Goal: Transaction & Acquisition: Purchase product/service

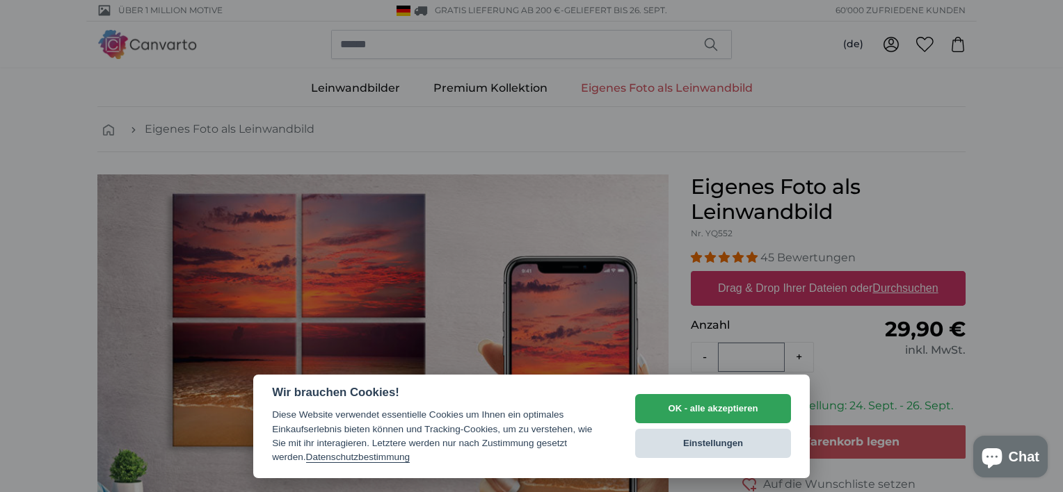
click at [716, 441] on button "Einstellungen" at bounding box center [713, 443] width 156 height 29
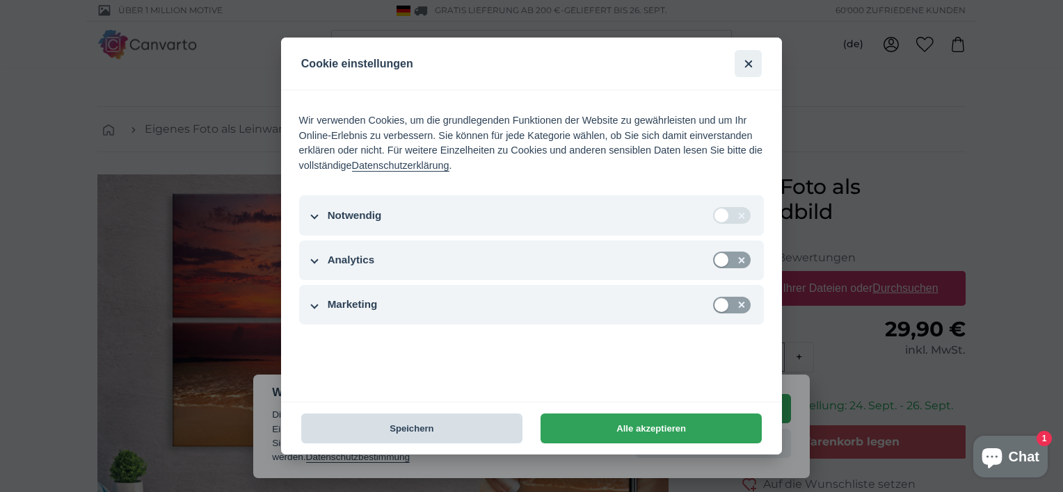
click at [407, 429] on button "Speichern" at bounding box center [411, 429] width 221 height 30
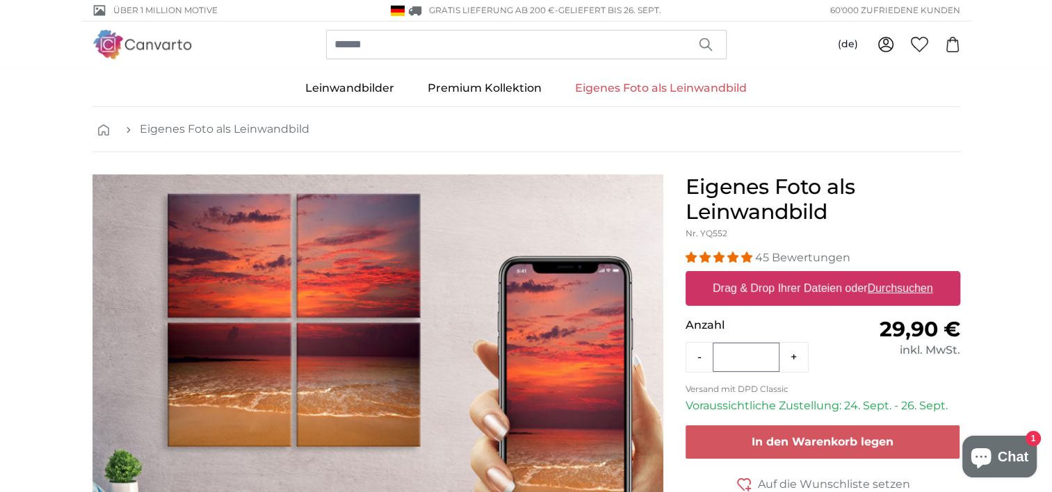
click at [758, 280] on label "Drag & Drop Ihrer Dateien oder Durchsuchen" at bounding box center [823, 289] width 232 height 28
click at [758, 275] on input "Drag & Drop Ihrer Dateien oder Durchsuchen" at bounding box center [823, 273] width 275 height 4
click at [618, 85] on link "Eigenes Foto als Leinwandbild" at bounding box center [661, 88] width 205 height 36
click at [196, 128] on link "Eigenes Foto als Leinwandbild" at bounding box center [225, 129] width 170 height 17
click at [816, 289] on label "Drag & Drop Ihrer Dateien oder Durchsuchen" at bounding box center [823, 289] width 232 height 28
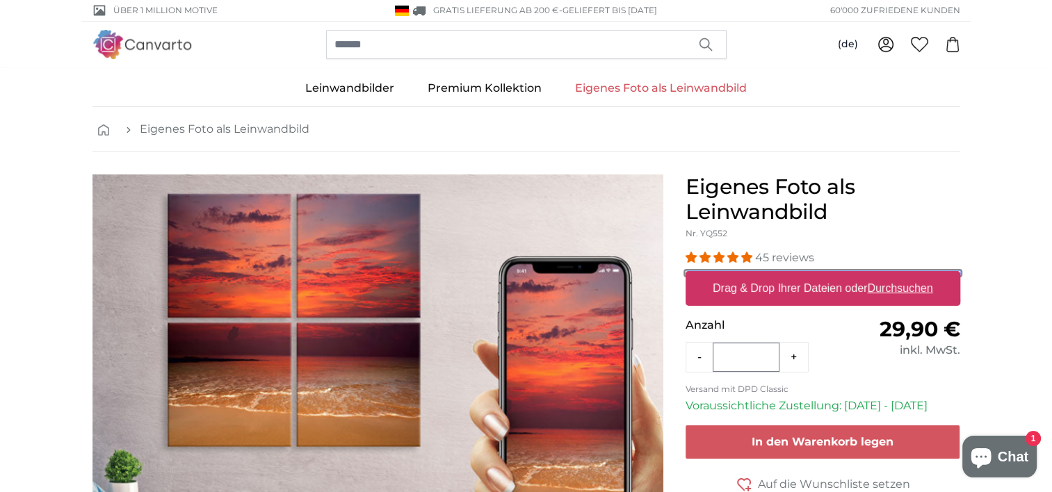
click at [816, 275] on input "Drag & Drop Ihrer Dateien oder Durchsuchen" at bounding box center [823, 273] width 275 height 4
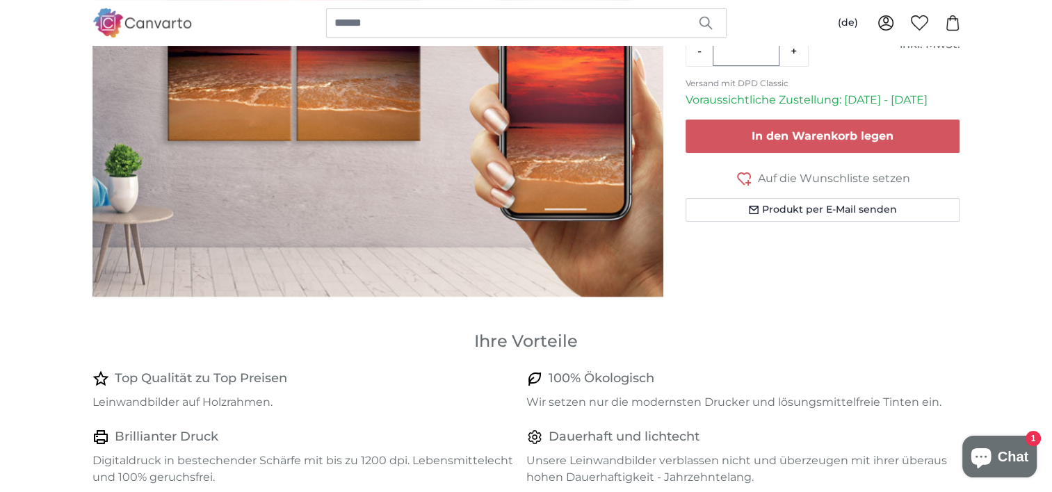
scroll to position [348, 0]
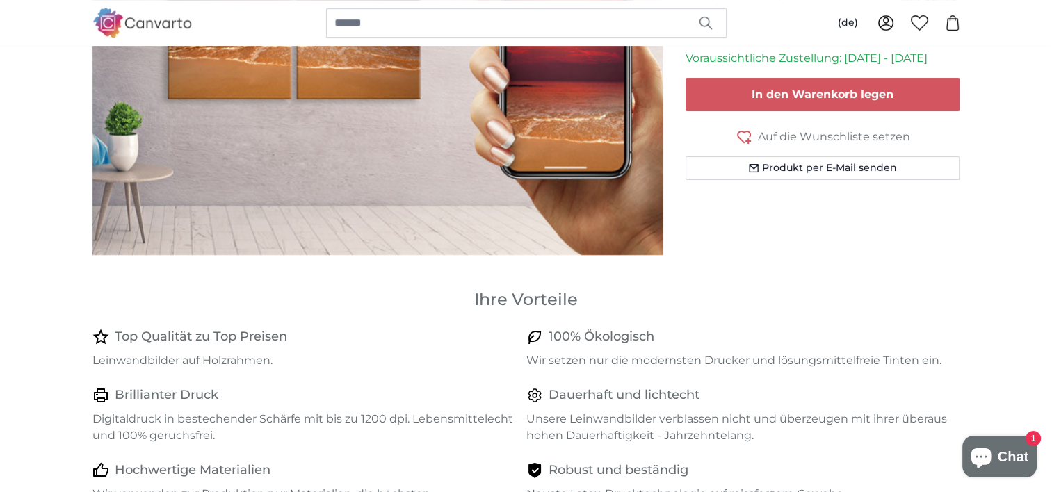
click at [802, 133] on span "Auf die Wunschliste setzen" at bounding box center [834, 137] width 152 height 17
click at [802, 131] on span "Auf der Wunschliste" at bounding box center [834, 137] width 113 height 17
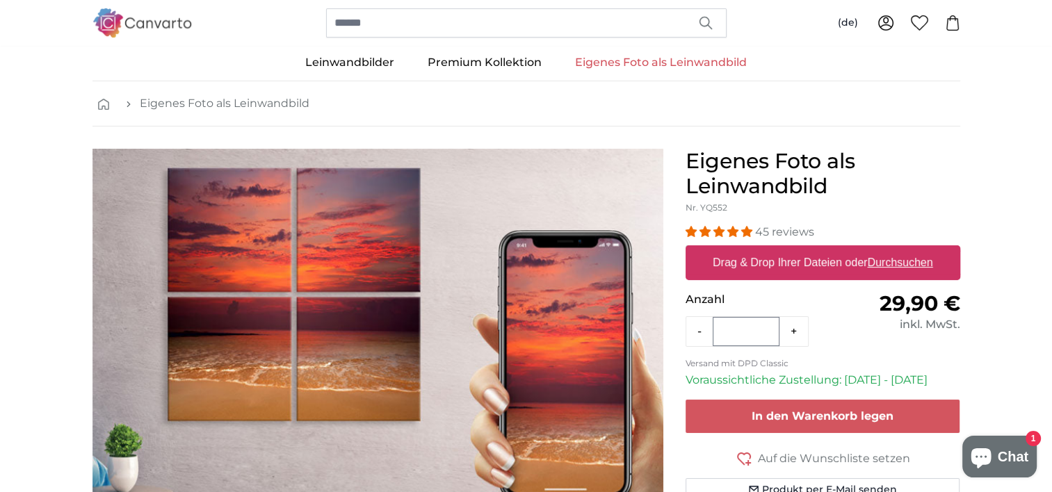
scroll to position [0, 0]
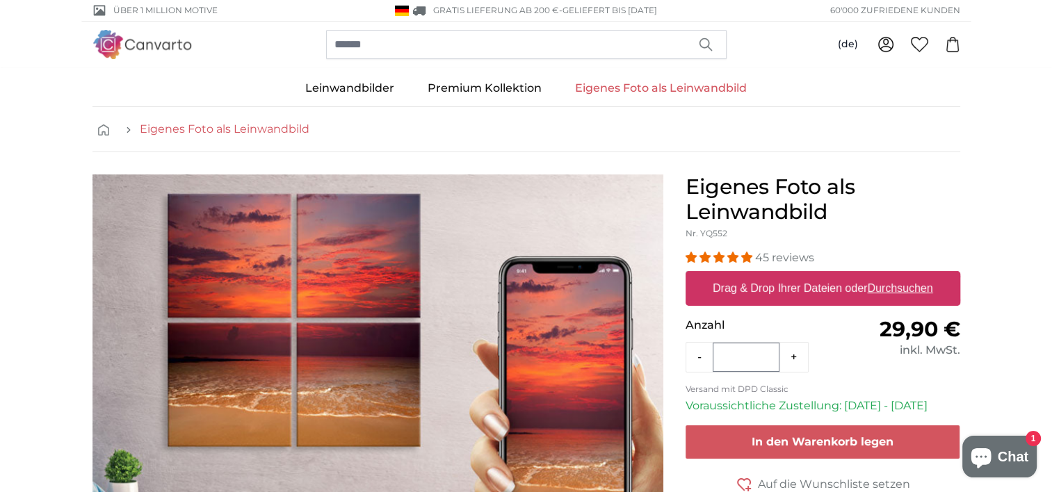
click at [183, 128] on link "Eigenes Foto als Leinwandbild" at bounding box center [225, 129] width 170 height 17
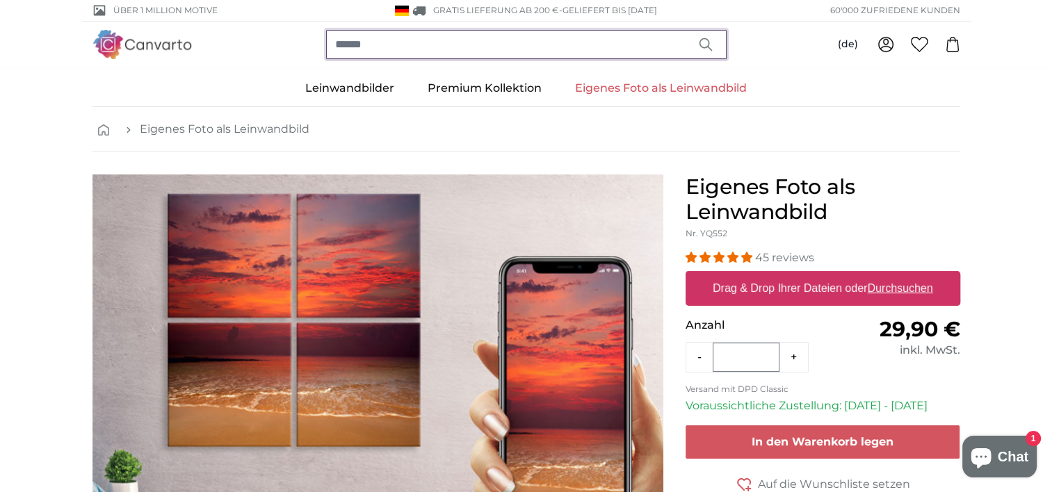
click at [428, 42] on input "search" at bounding box center [526, 44] width 401 height 29
click at [392, 45] on input "search" at bounding box center [526, 44] width 401 height 29
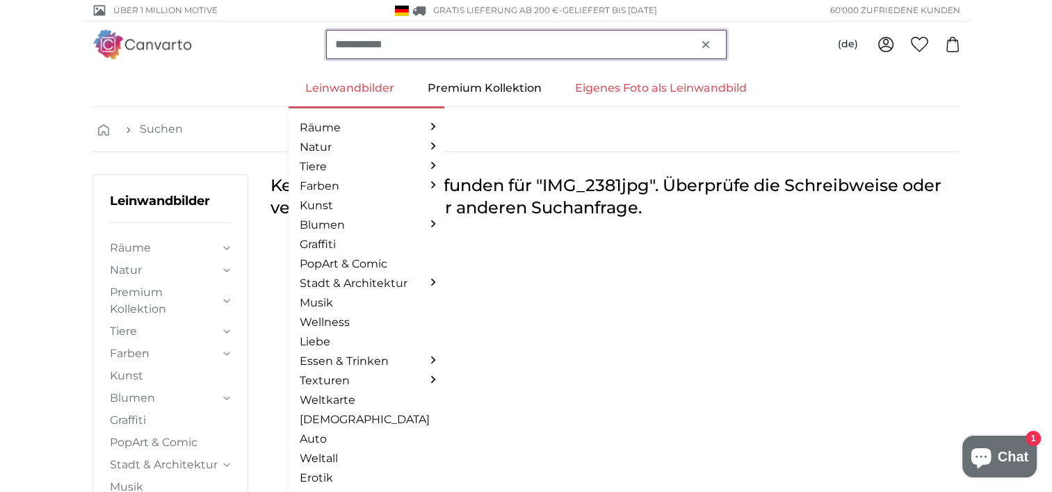
type input "**********"
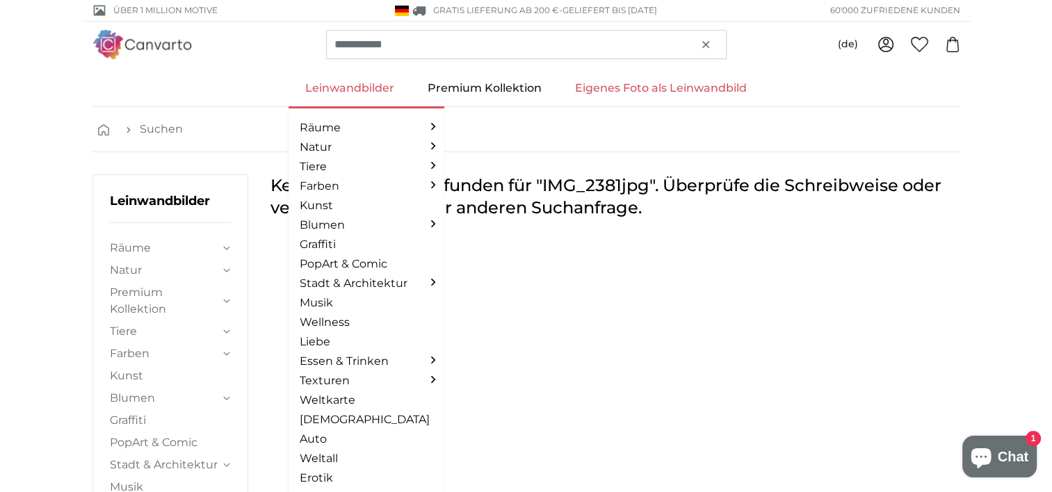
click at [363, 90] on link "Leinwandbilder" at bounding box center [350, 88] width 122 height 36
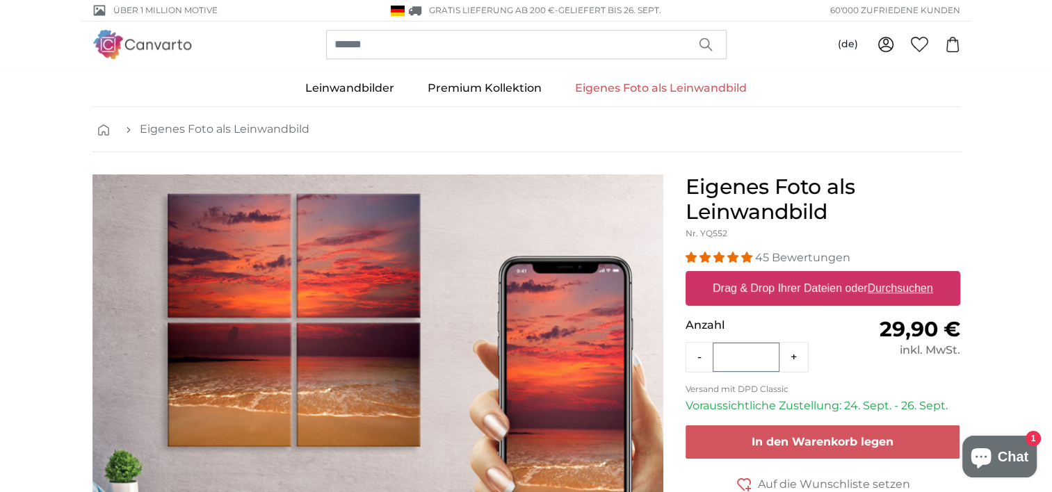
click at [751, 283] on label "Drag & Drop Ihrer Dateien oder Durchsuchen" at bounding box center [823, 289] width 232 height 28
click at [751, 275] on input "Drag & Drop Ihrer Dateien oder Durchsuchen" at bounding box center [823, 273] width 275 height 4
type input "**********"
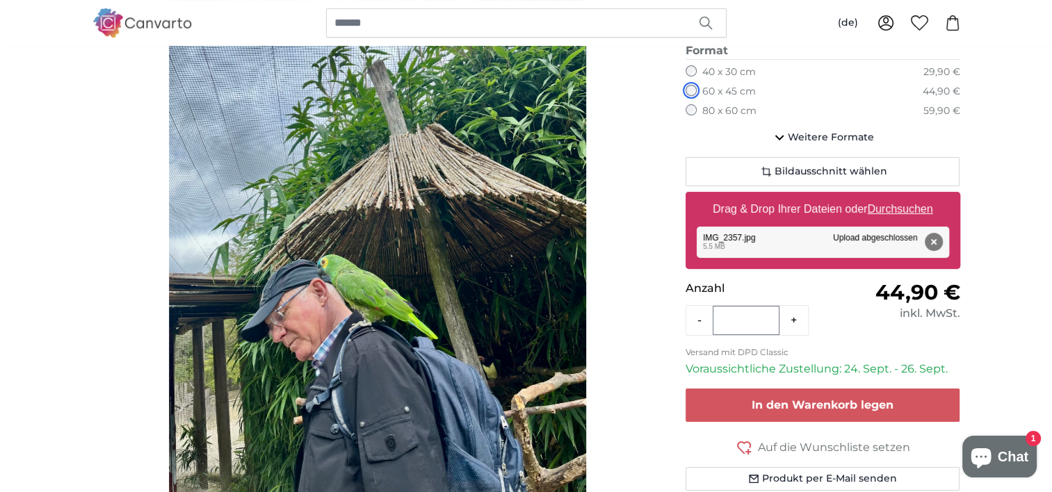
scroll to position [232, 0]
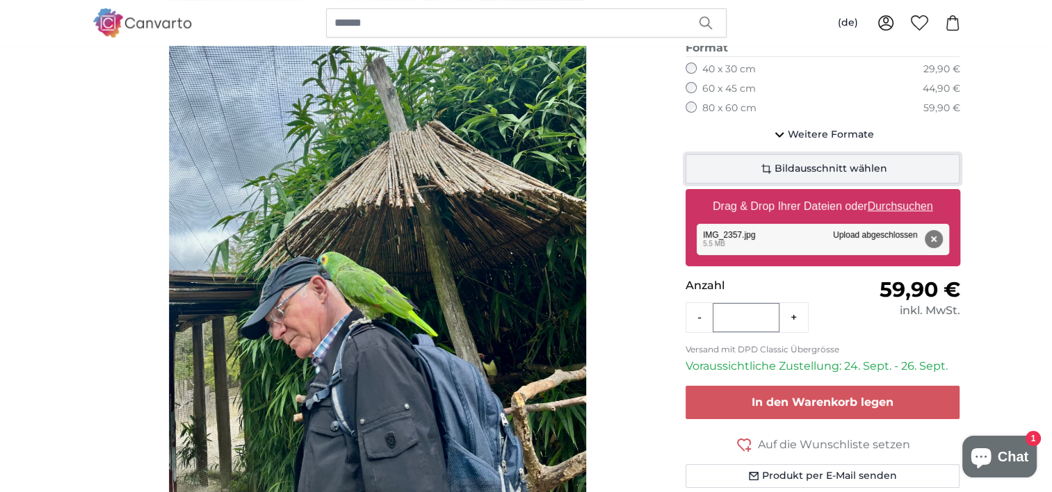
click at [819, 166] on span "Bildausschnitt wählen" at bounding box center [831, 169] width 113 height 14
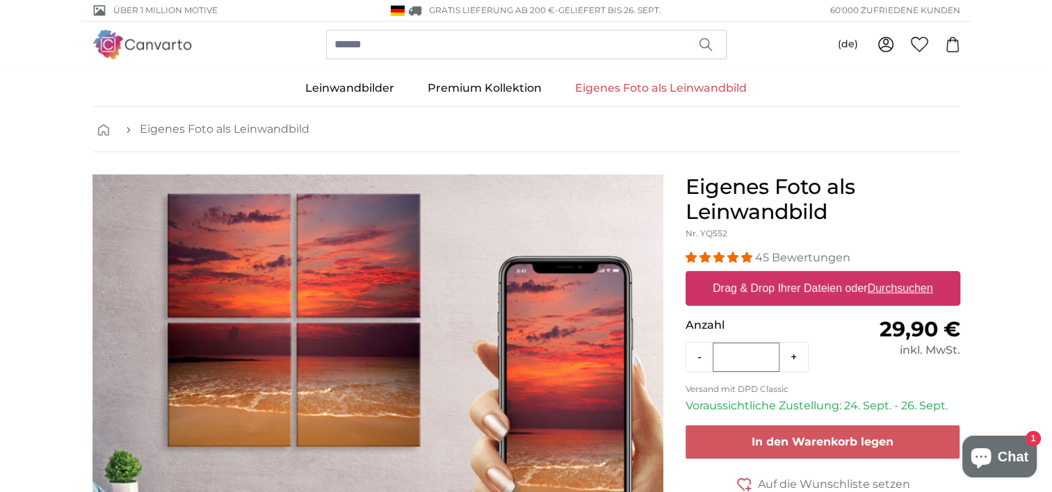
click at [843, 284] on label "Drag & Drop Ihrer Dateien oder Durchsuchen" at bounding box center [823, 289] width 232 height 28
click at [843, 275] on input "Drag & Drop Ihrer Dateien oder Durchsuchen" at bounding box center [823, 273] width 275 height 4
type input "**********"
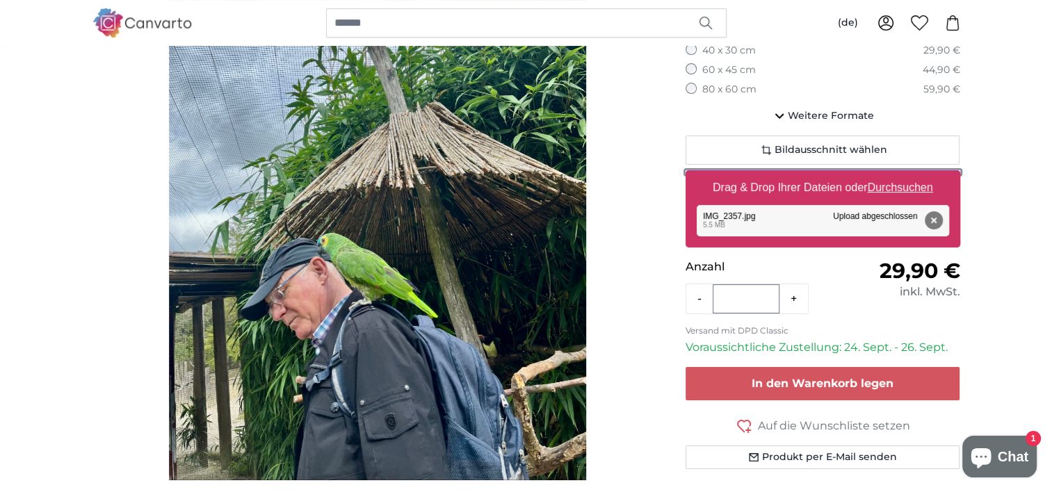
scroll to position [232, 0]
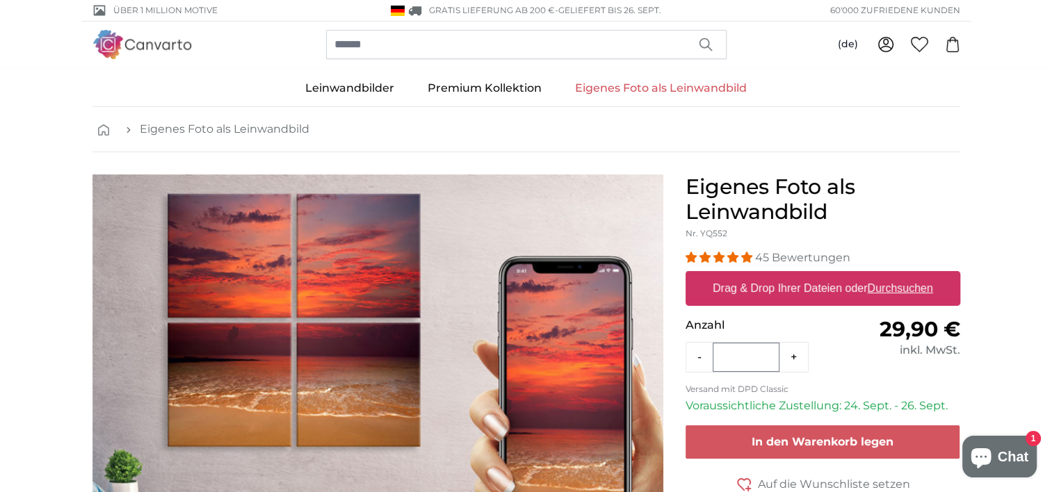
click at [654, 88] on link "Eigenes Foto als Leinwandbild" at bounding box center [661, 88] width 205 height 36
click at [801, 294] on label "Drag & Drop Ihrer Dateien oder Durchsuchen" at bounding box center [823, 289] width 232 height 28
click at [801, 275] on input "Drag & Drop Ihrer Dateien oder Durchsuchen" at bounding box center [823, 273] width 275 height 4
type input "**********"
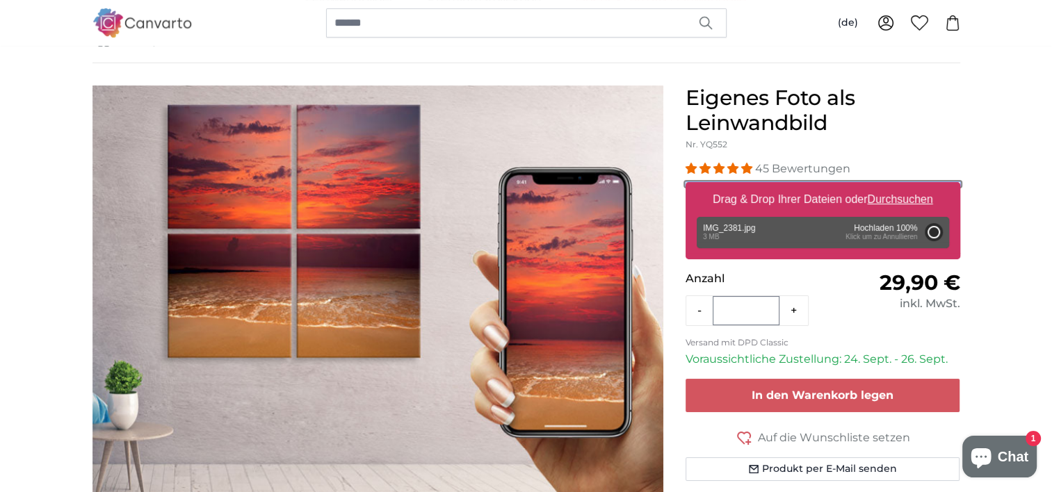
scroll to position [115, 0]
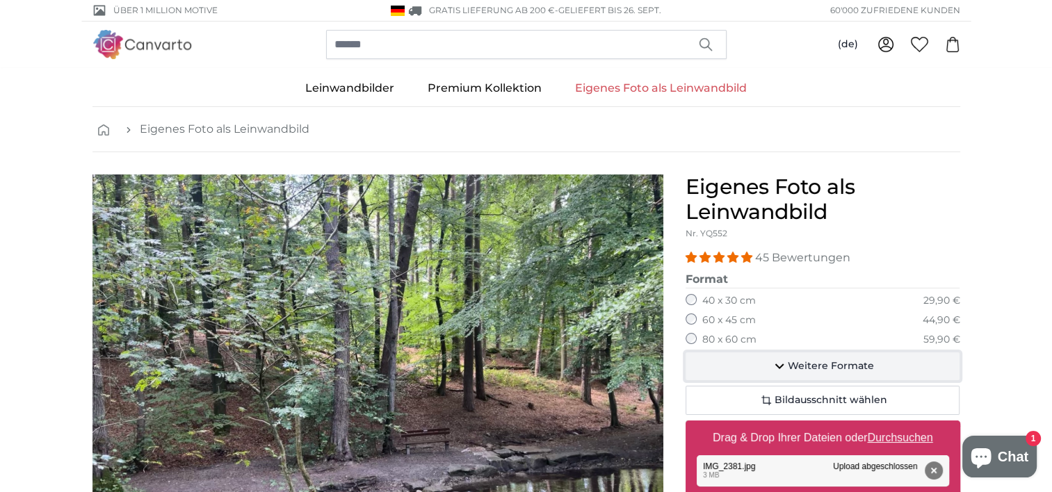
click at [806, 364] on span "Weitere Formate" at bounding box center [831, 367] width 86 height 14
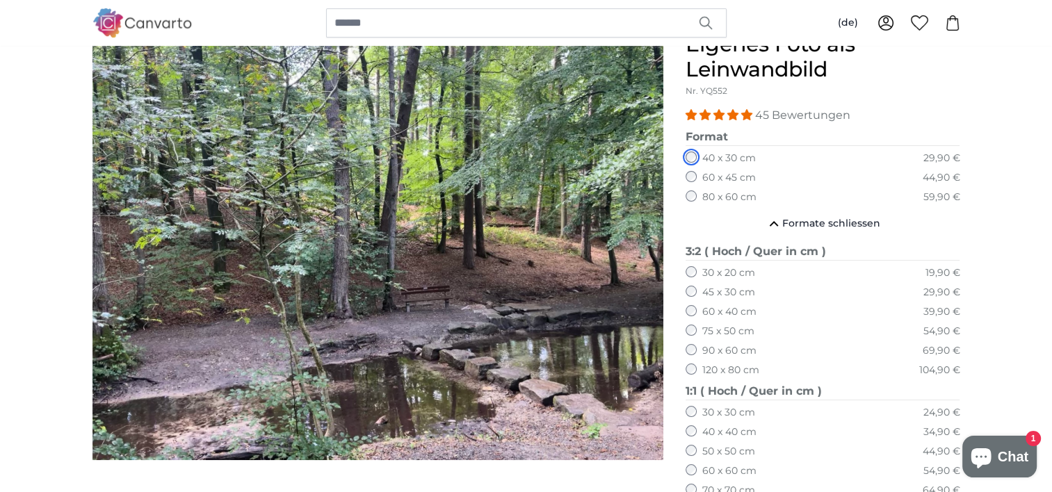
scroll to position [115, 0]
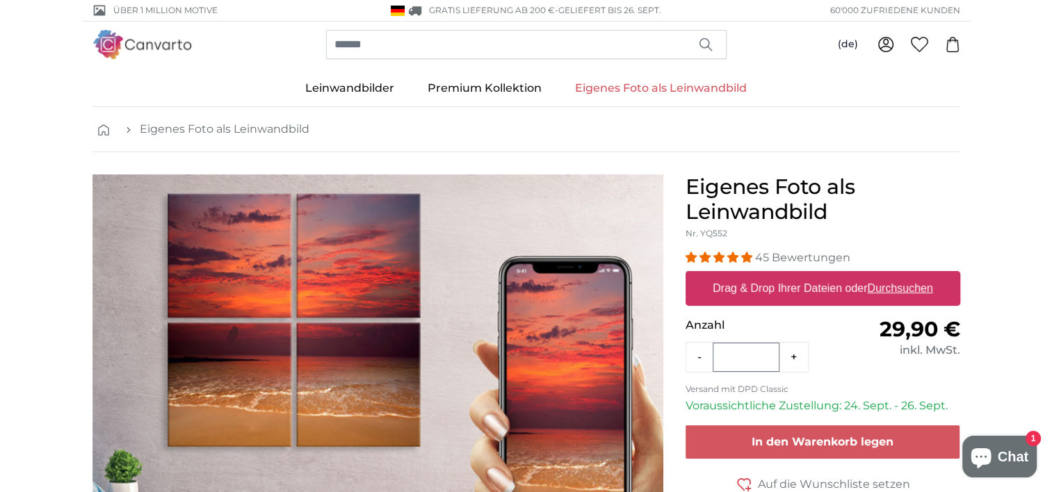
click at [661, 90] on link "Eigenes Foto als Leinwandbild" at bounding box center [661, 88] width 205 height 36
click at [894, 289] on u "Durchsuchen" at bounding box center [899, 288] width 65 height 12
click at [894, 275] on input "Drag & Drop Ihrer Dateien oder Durchsuchen" at bounding box center [823, 273] width 275 height 4
click at [901, 285] on u "Durchsuchen" at bounding box center [899, 288] width 65 height 12
click at [901, 275] on input "Drag & Drop Ihrer Dateien oder Durchsuchen" at bounding box center [823, 273] width 275 height 4
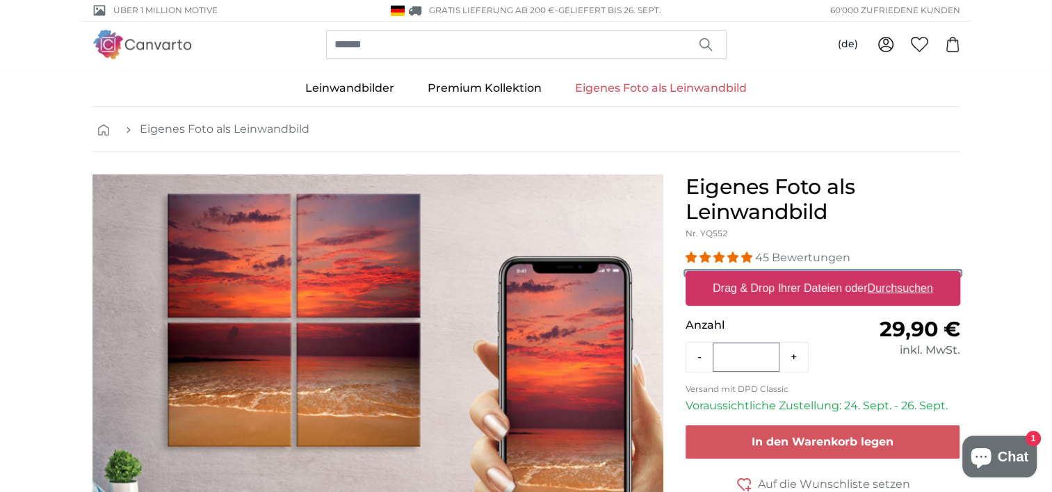
type input "**********"
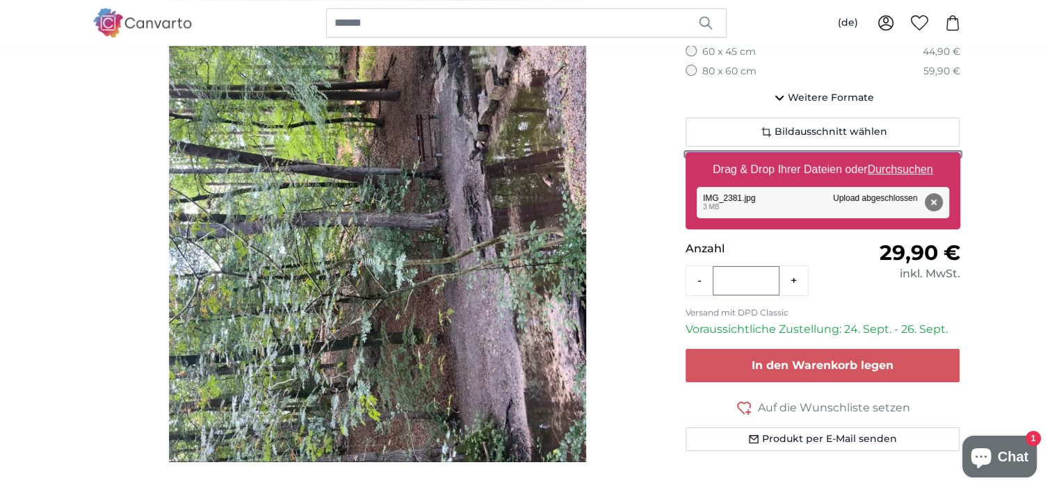
scroll to position [232, 0]
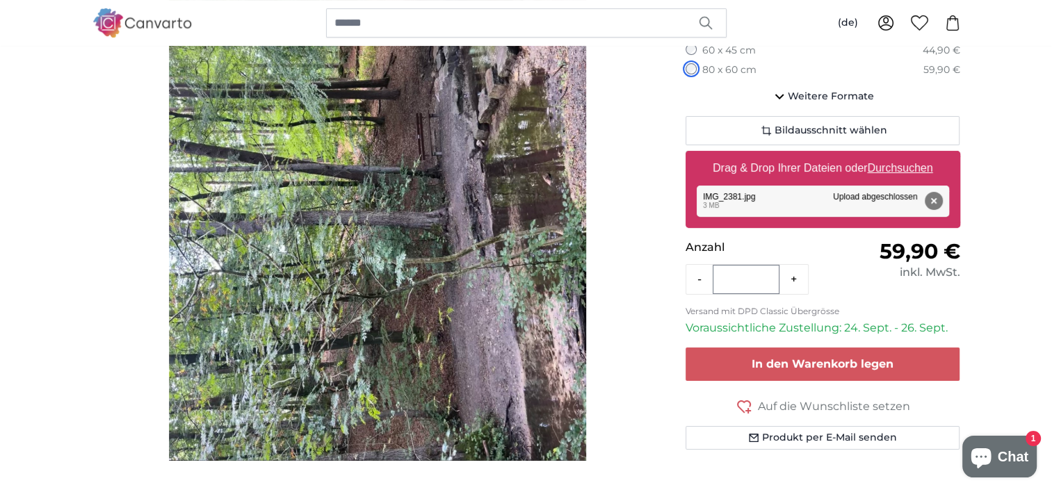
scroll to position [115, 0]
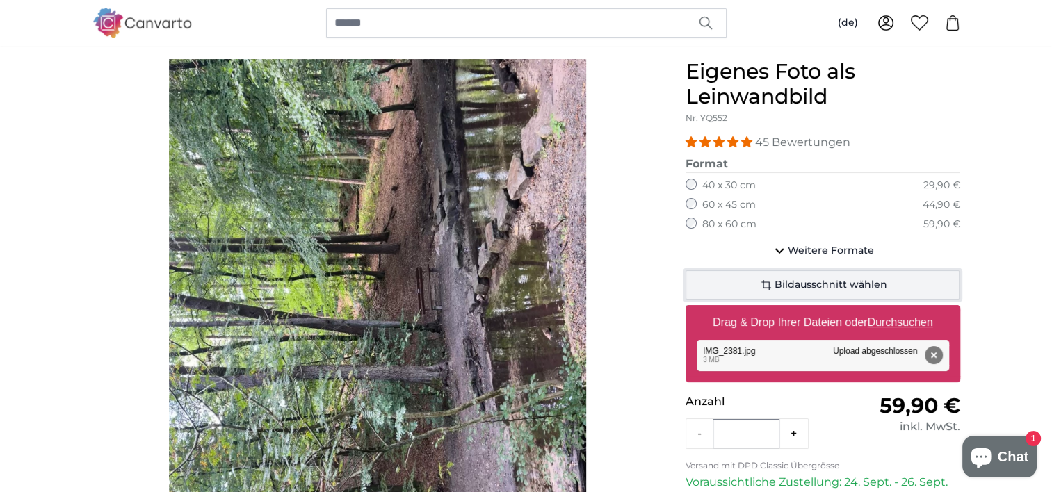
click at [847, 280] on span "Bildausschnitt wählen" at bounding box center [831, 285] width 113 height 14
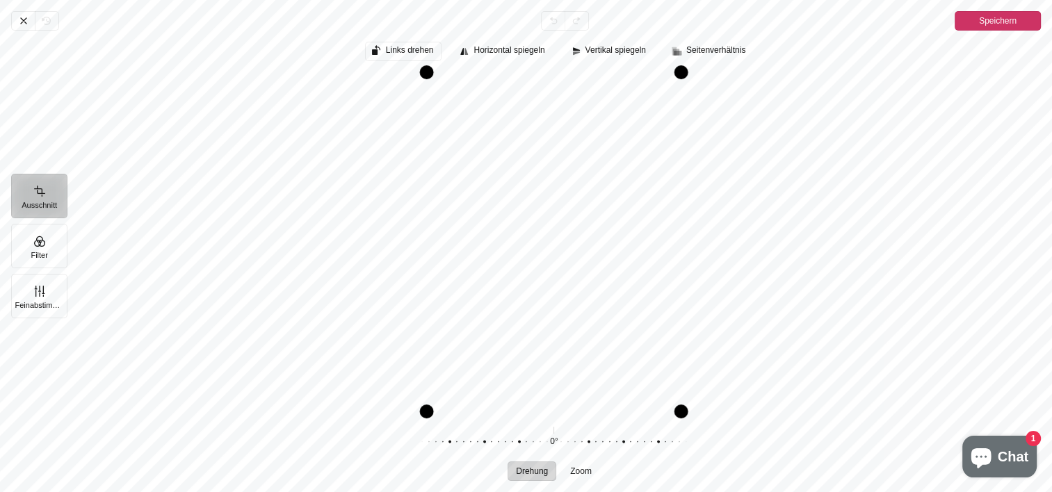
click at [420, 51] on span "Links drehen" at bounding box center [410, 50] width 48 height 9
click at [422, 50] on span "Links drehen" at bounding box center [410, 50] width 48 height 9
click at [608, 45] on button "Vertikal spiegeln" at bounding box center [610, 51] width 90 height 19
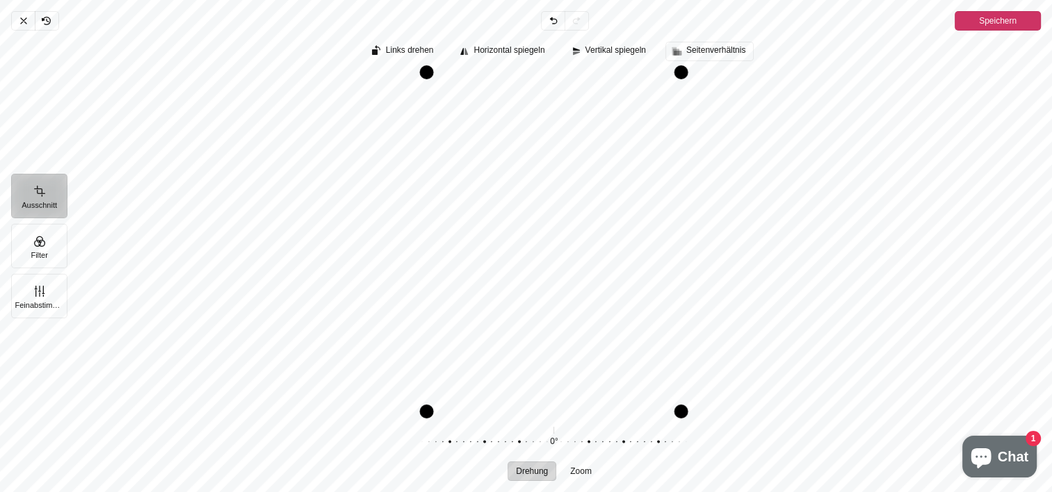
click at [715, 51] on span "Seitenverhältnis" at bounding box center [716, 50] width 59 height 9
click at [515, 48] on span "Horizontal spiegeln" at bounding box center [509, 50] width 71 height 9
click at [505, 51] on span "Horizontal spiegeln" at bounding box center [509, 50] width 71 height 9
click at [504, 50] on span "Horizontal spiegeln" at bounding box center [509, 50] width 71 height 9
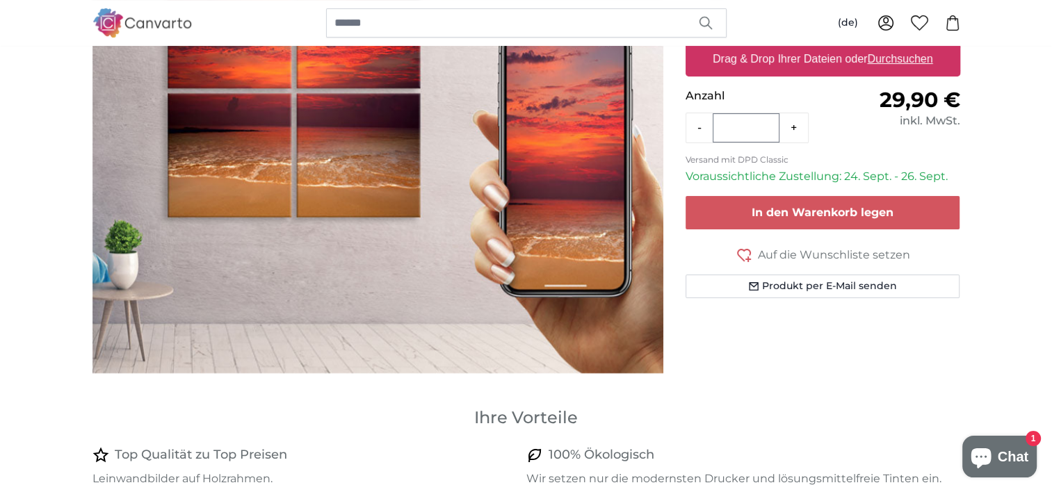
scroll to position [115, 0]
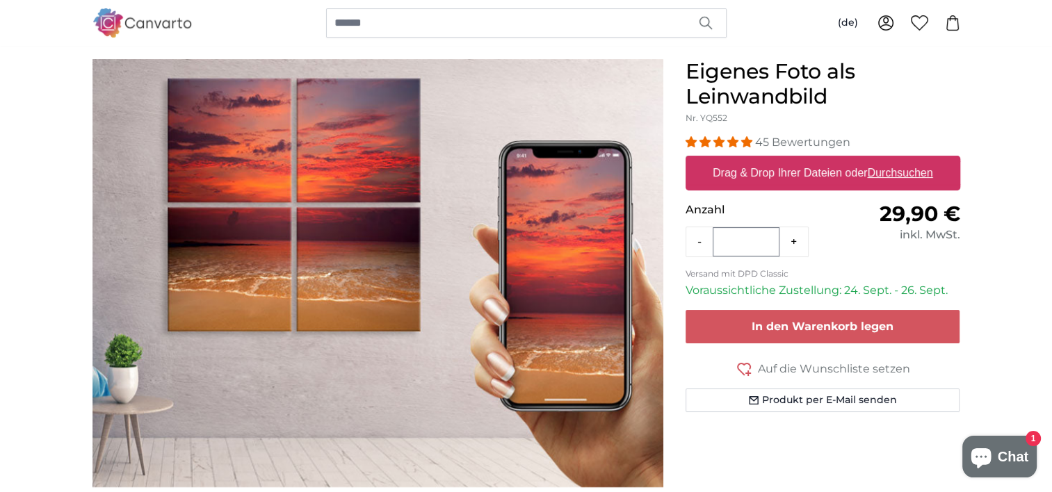
click at [901, 177] on u "Durchsuchen" at bounding box center [899, 173] width 65 height 12
click at [901, 160] on input "Drag & Drop Ihrer Dateien oder Durchsuchen" at bounding box center [823, 158] width 275 height 4
type input "**********"
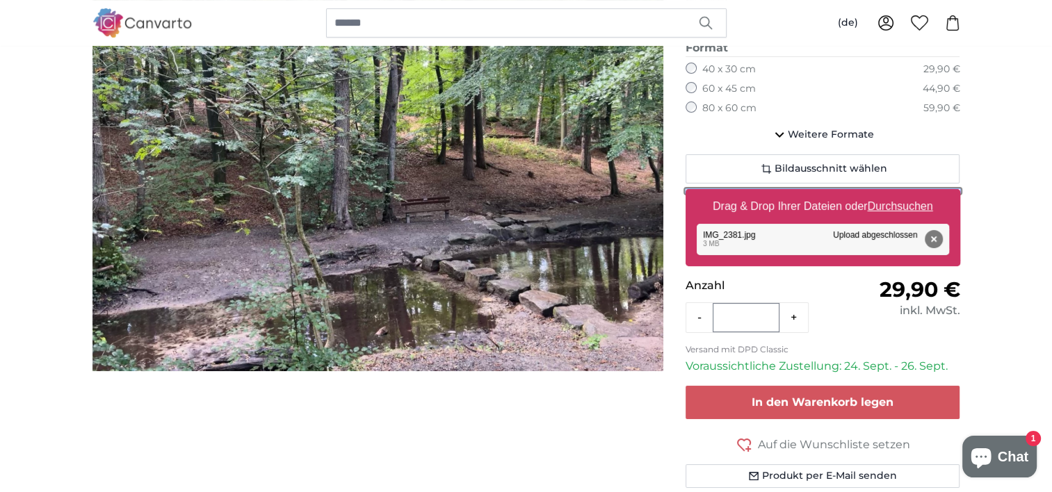
scroll to position [115, 0]
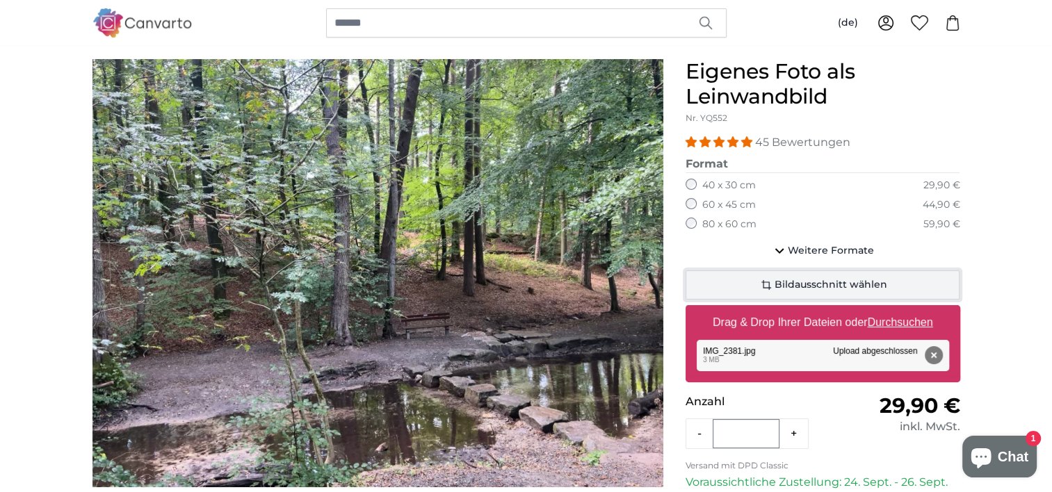
click at [835, 282] on span "Bildausschnitt wählen" at bounding box center [831, 285] width 113 height 14
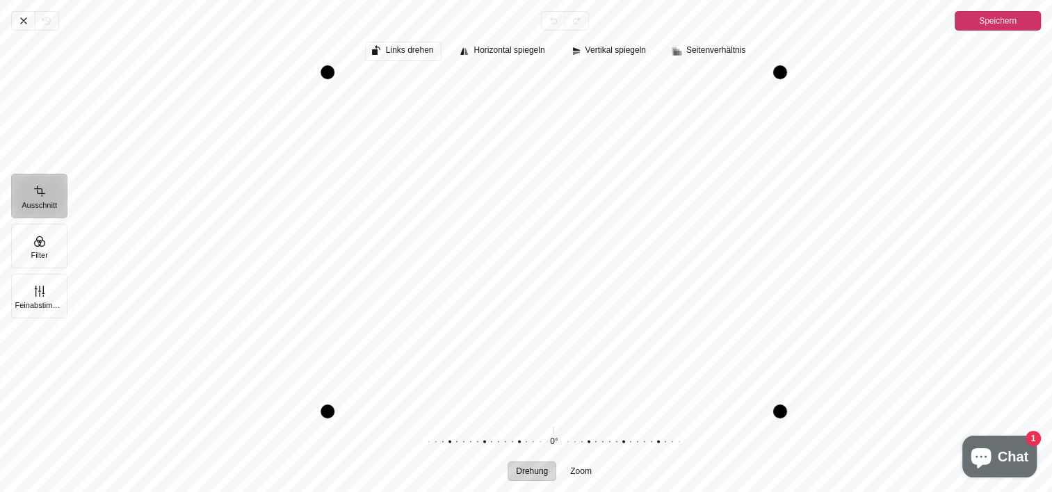
click at [397, 51] on span "Links drehen" at bounding box center [410, 50] width 48 height 9
drag, startPoint x: 780, startPoint y: 74, endPoint x: 789, endPoint y: 90, distance: 19.3
click at [789, 90] on div "Pintura" at bounding box center [790, 89] width 14 height 14
click at [876, 105] on div "Pintura" at bounding box center [554, 241] width 974 height 339
click at [701, 50] on span "Seitenverhältnis" at bounding box center [716, 50] width 59 height 9
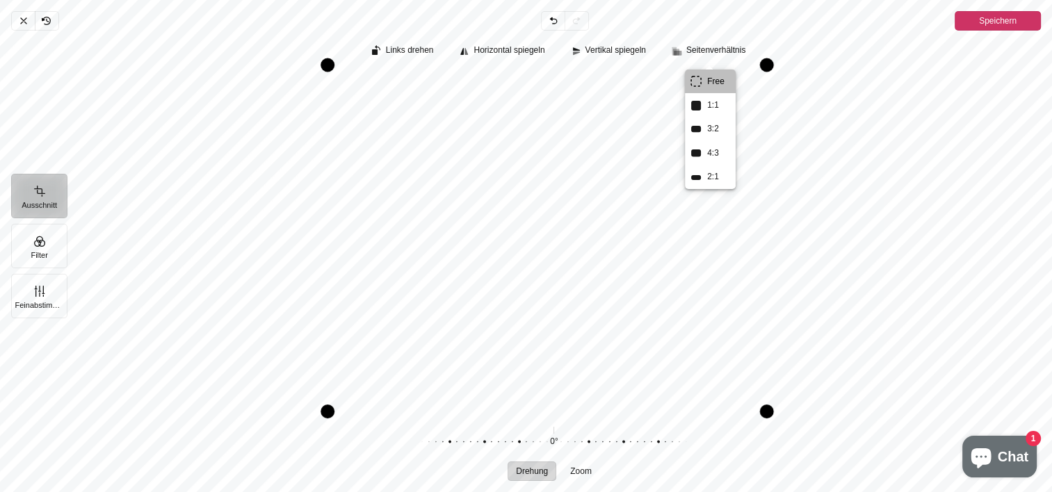
drag, startPoint x: 795, startPoint y: 86, endPoint x: 772, endPoint y: -3, distance: 91.9
click at [772, 0] on html "Über 1 Million Motive GRATIS Lieferung ab 200 € - Geliefert bis [DATE]'000 ZUFR…" at bounding box center [526, 131] width 1052 height 492
drag, startPoint x: 769, startPoint y: 67, endPoint x: 776, endPoint y: 81, distance: 15.6
click at [776, 81] on div "Pintura" at bounding box center [774, 88] width 14 height 14
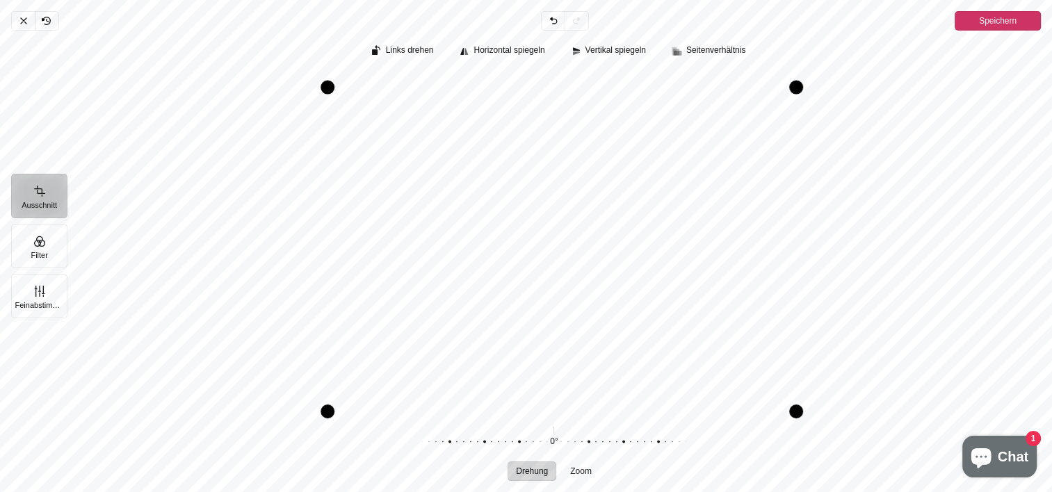
drag, startPoint x: 777, startPoint y: 262, endPoint x: 800, endPoint y: 261, distance: 23.0
click at [800, 261] on div "Drag right" at bounding box center [796, 250] width 14 height 324
drag, startPoint x: 325, startPoint y: 412, endPoint x: 424, endPoint y: 409, distance: 98.8
click at [428, 410] on div "Pintura" at bounding box center [435, 410] width 14 height 14
drag, startPoint x: 796, startPoint y: 411, endPoint x: 799, endPoint y: 392, distance: 19.6
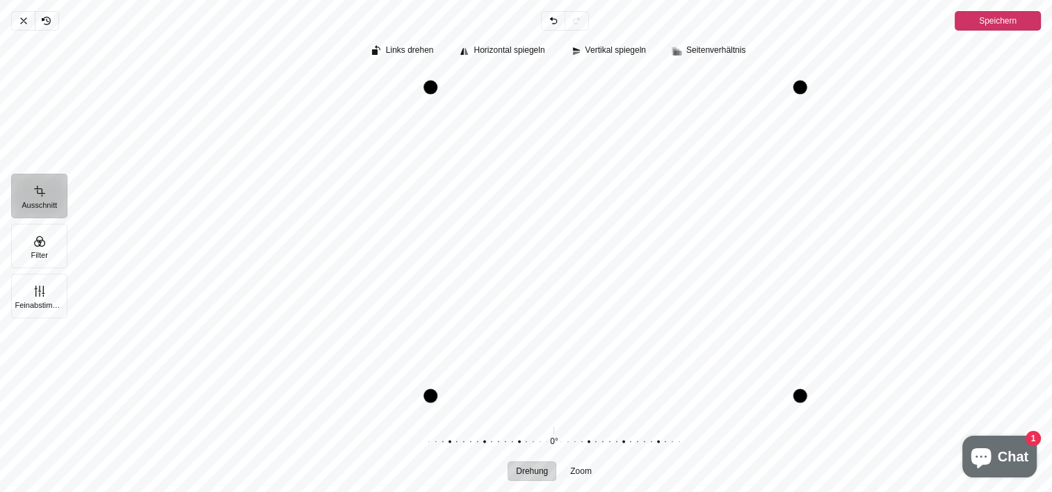
click at [801, 397] on div "Pintura" at bounding box center [801, 397] width 14 height 14
drag, startPoint x: 429, startPoint y: 392, endPoint x: 211, endPoint y: 397, distance: 218.5
click at [271, 397] on div "Pintura" at bounding box center [278, 398] width 14 height 14
drag, startPoint x: 217, startPoint y: 400, endPoint x: 158, endPoint y: 403, distance: 59.2
click at [159, 403] on div "Pintura" at bounding box center [166, 404] width 14 height 14
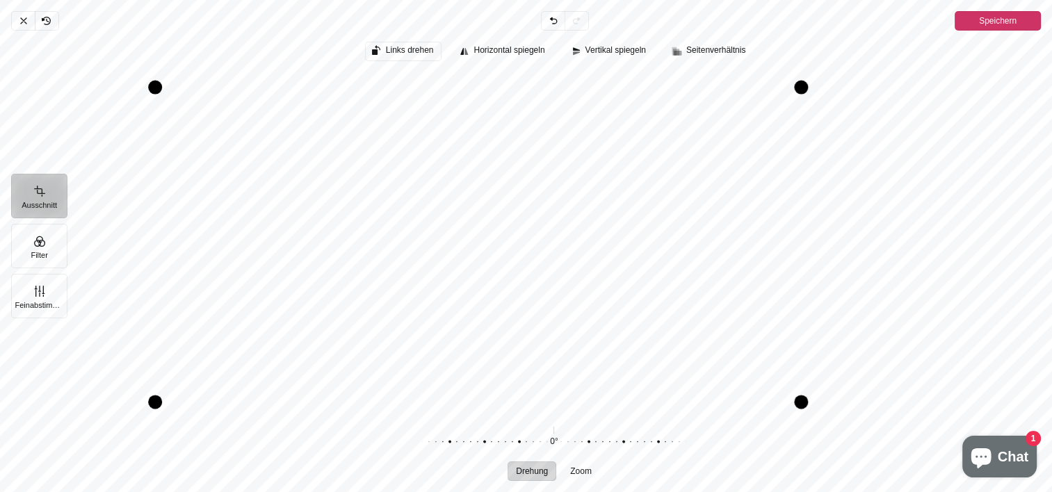
click at [406, 50] on span "Links drehen" at bounding box center [410, 50] width 48 height 9
drag, startPoint x: 165, startPoint y: 401, endPoint x: 236, endPoint y: 401, distance: 71.6
click at [237, 401] on div "Pintura" at bounding box center [233, 401] width 14 height 14
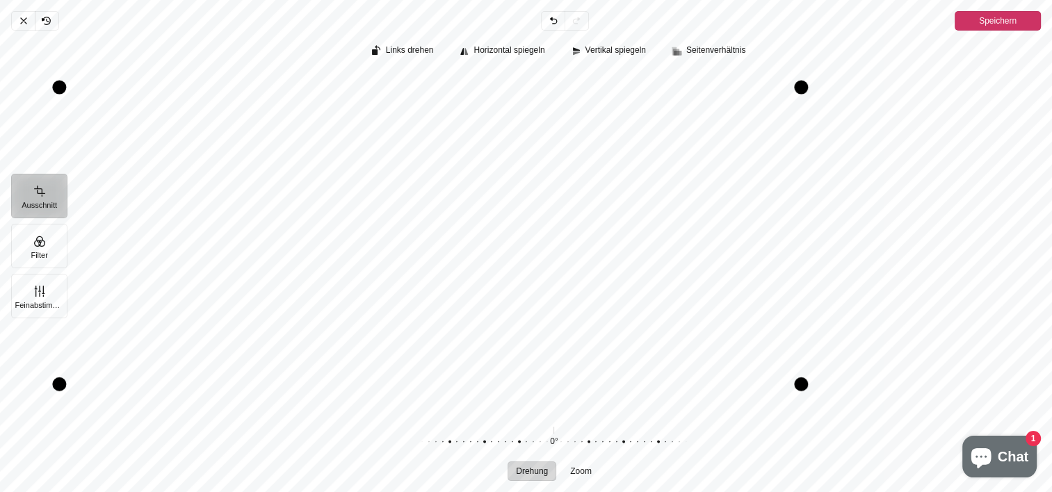
drag, startPoint x: 237, startPoint y: 401, endPoint x: -3, endPoint y: 386, distance: 240.4
click at [0, 377] on html "Über 1 Million Motive GRATIS Lieferung ab 200 € - Geliefert bis [DATE]'000 ZUFR…" at bounding box center [526, 131] width 1052 height 492
drag, startPoint x: 803, startPoint y: 384, endPoint x: 803, endPoint y: 460, distance: 76.5
click at [804, 465] on div "Links drehen Horizontal spiegeln Vertikal spiegeln Seitenverhältnis Drehung Zoo…" at bounding box center [560, 262] width 986 height 462
drag, startPoint x: 808, startPoint y: 412, endPoint x: 817, endPoint y: 440, distance: 29.5
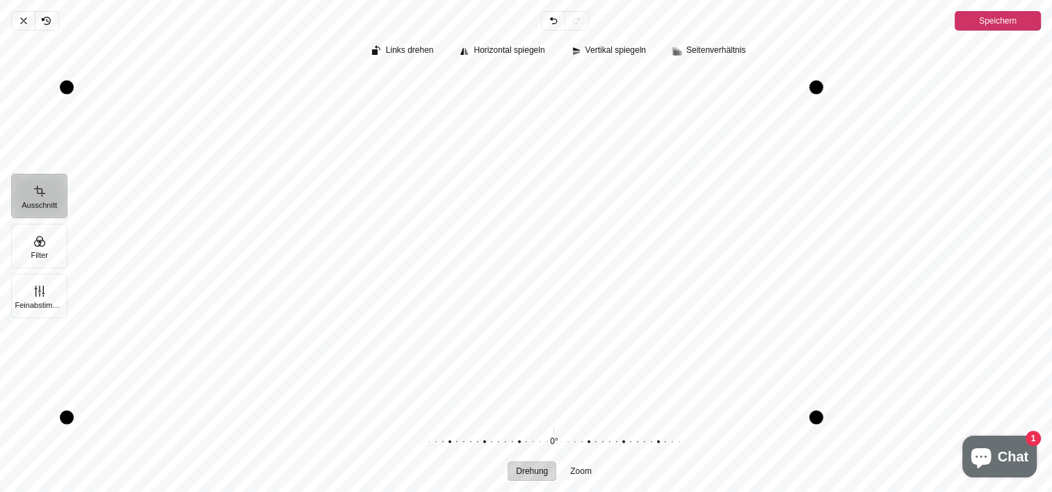
click at [818, 443] on div "Links drehen Horizontal spiegeln Vertikal spiegeln Seitenverhältnis Drehung Zoo…" at bounding box center [560, 262] width 986 height 462
drag, startPoint x: 814, startPoint y: 86, endPoint x: 821, endPoint y: 127, distance: 41.1
click at [821, 127] on div "Pintura" at bounding box center [822, 127] width 14 height 14
drag, startPoint x: 822, startPoint y: 409, endPoint x: 821, endPoint y: 466, distance: 57.0
click at [822, 467] on div "Links drehen Horizontal spiegeln Vertikal spiegeln Seitenverhältnis Drehung Zoo…" at bounding box center [560, 262] width 986 height 462
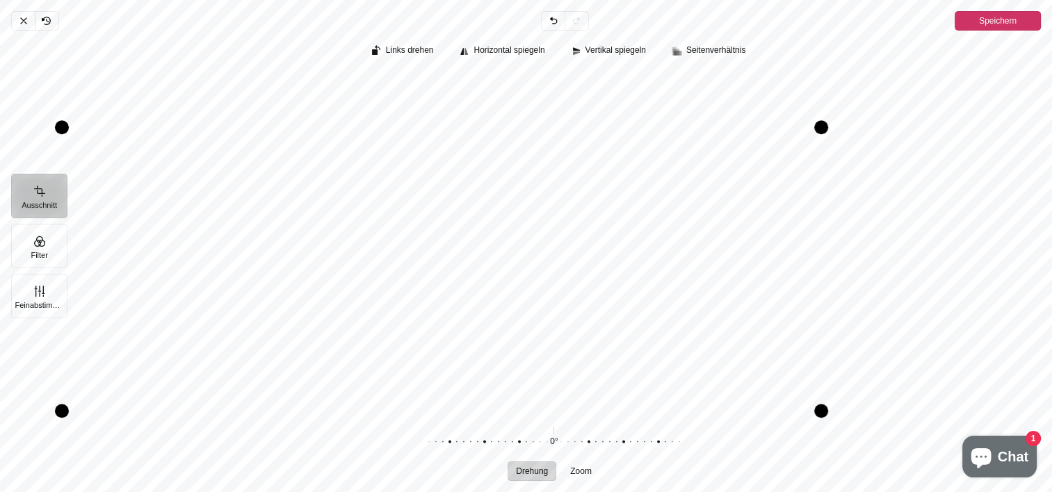
drag, startPoint x: 70, startPoint y: 412, endPoint x: 40, endPoint y: 412, distance: 29.2
click at [40, 411] on div "Abbrechen Rückgängig Zurücknehmen Erneut durchführen Speichern Ausschnitt Filte…" at bounding box center [526, 246] width 1052 height 492
click at [707, 46] on span "Seitenverhältnis" at bounding box center [716, 50] width 59 height 9
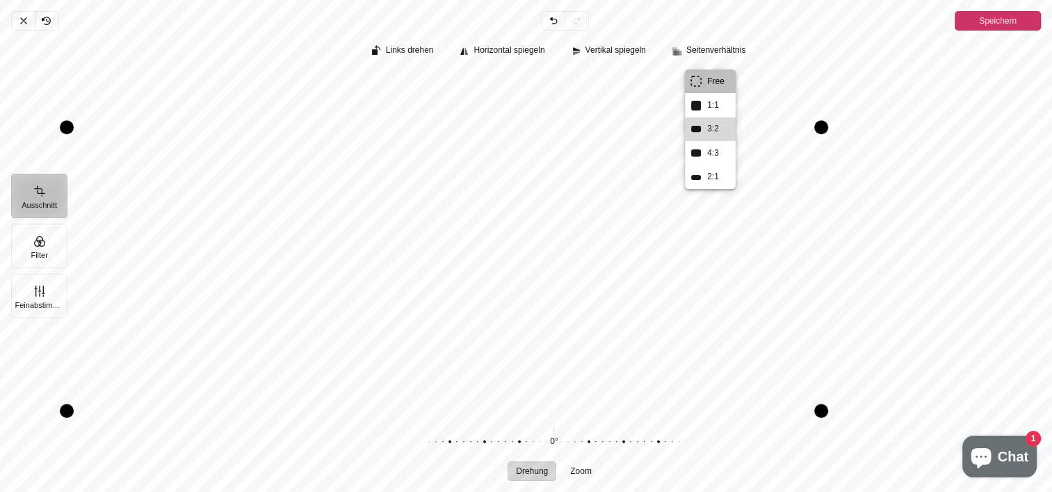
click at [705, 125] on span "3:2" at bounding box center [713, 129] width 17 height 15
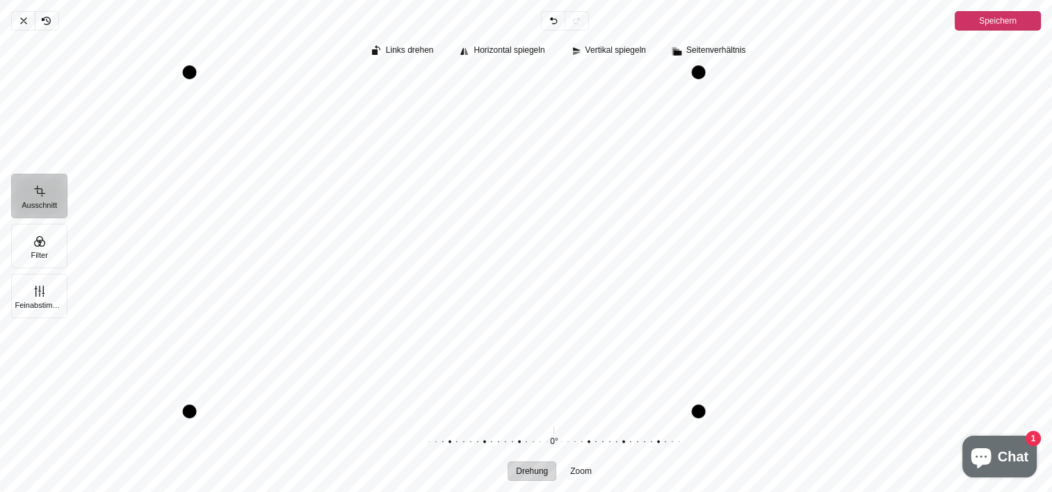
drag, startPoint x: 493, startPoint y: 215, endPoint x: 214, endPoint y: 225, distance: 279.8
click at [214, 225] on div "Pintura" at bounding box center [554, 241] width 974 height 339
drag, startPoint x: 246, startPoint y: 225, endPoint x: 281, endPoint y: 179, distance: 57.6
click at [282, 179] on div "Pintura" at bounding box center [554, 241] width 974 height 339
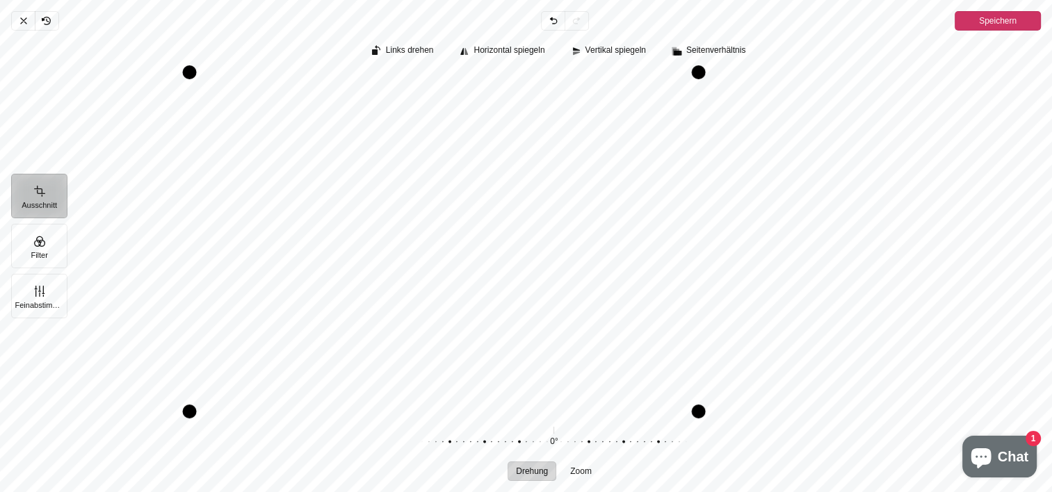
click at [36, 194] on button "Ausschnitt" at bounding box center [39, 196] width 56 height 45
click at [44, 240] on button "Filter" at bounding box center [39, 246] width 56 height 45
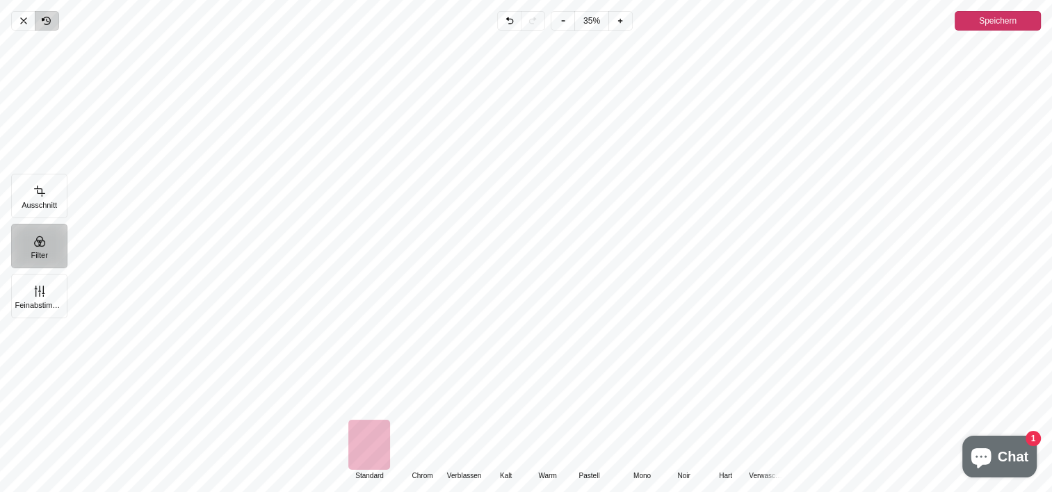
click at [47, 19] on icon "Pintura" at bounding box center [46, 21] width 7 height 8
click at [561, 19] on icon "Pintura" at bounding box center [563, 20] width 11 height 11
click at [620, 24] on icon "Pintura" at bounding box center [620, 20] width 11 height 11
click at [561, 22] on icon "Pintura" at bounding box center [563, 20] width 11 height 11
click at [26, 21] on icon "Pintura" at bounding box center [23, 20] width 11 height 11
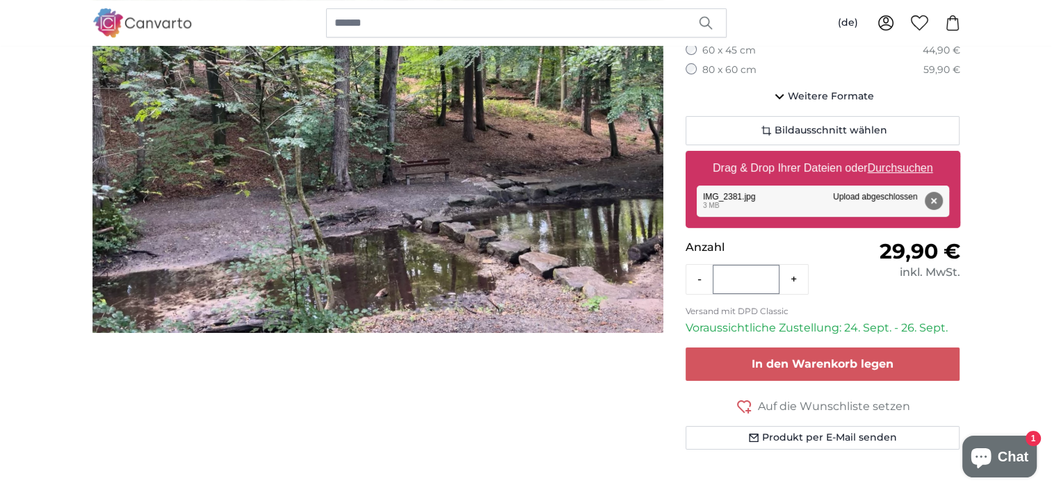
scroll to position [232, 0]
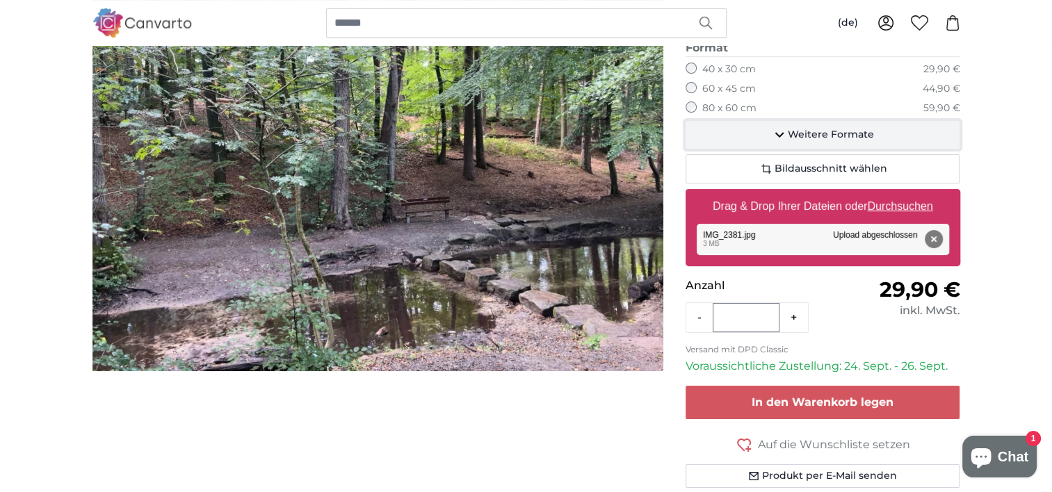
click at [818, 128] on span "Weitere Formate" at bounding box center [831, 135] width 86 height 14
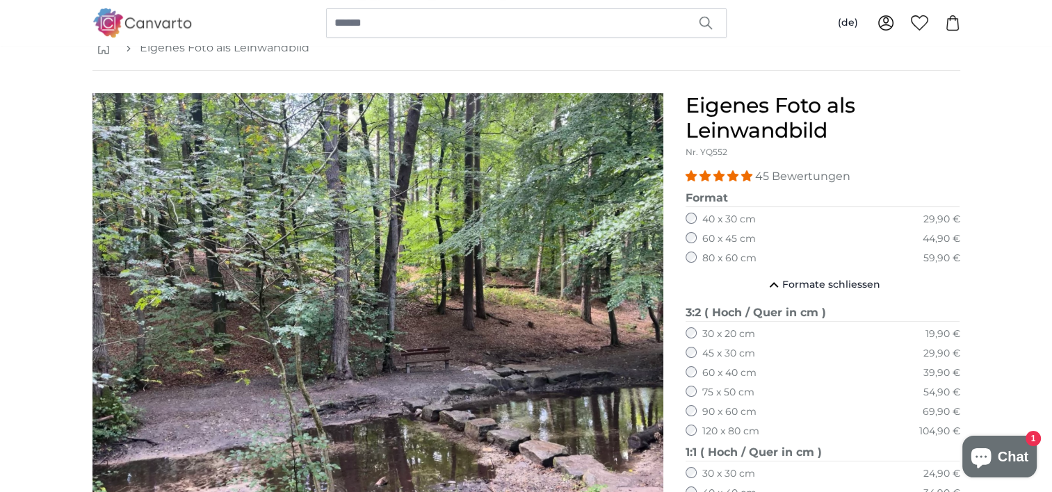
scroll to position [0, 0]
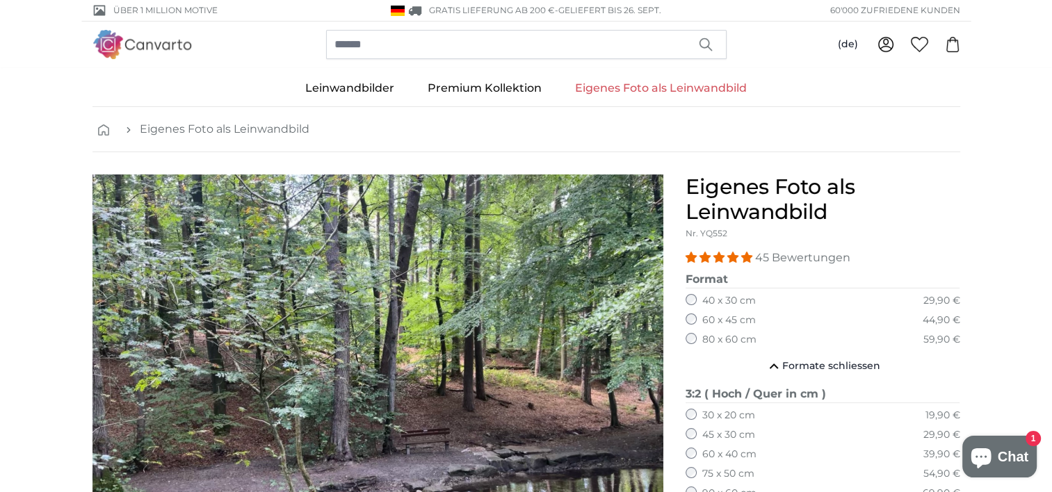
click at [390, 330] on img "1 of 1" at bounding box center [378, 389] width 571 height 428
click at [186, 127] on link "Eigenes Foto als Leinwandbild" at bounding box center [225, 129] width 170 height 17
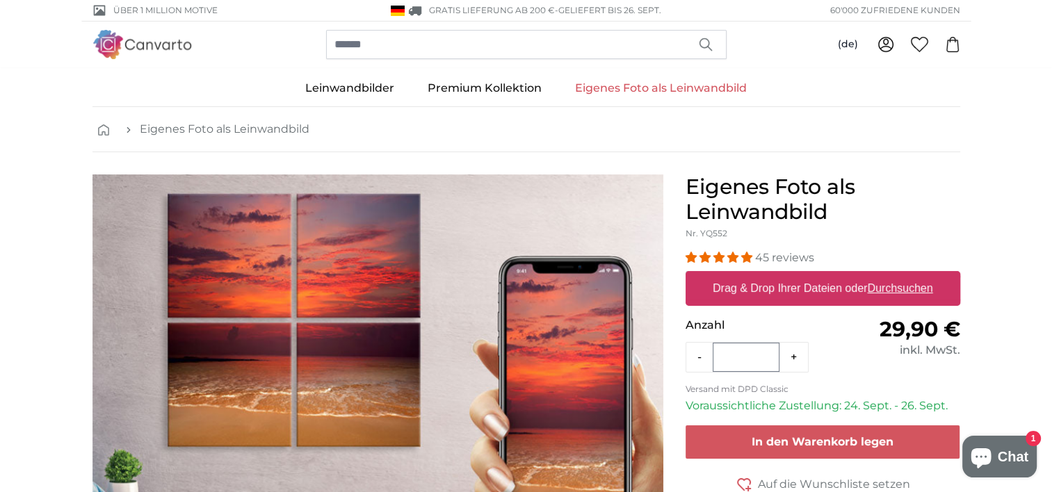
click at [911, 291] on u "Durchsuchen" at bounding box center [899, 288] width 65 height 12
click at [911, 275] on input "Drag & Drop Ihrer Dateien oder Durchsuchen" at bounding box center [823, 273] width 275 height 4
type input "**********"
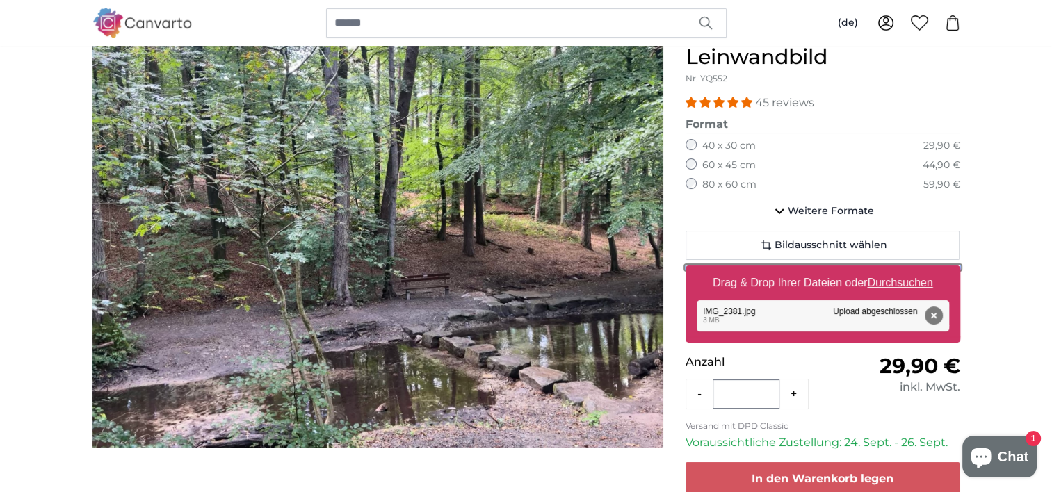
scroll to position [115, 0]
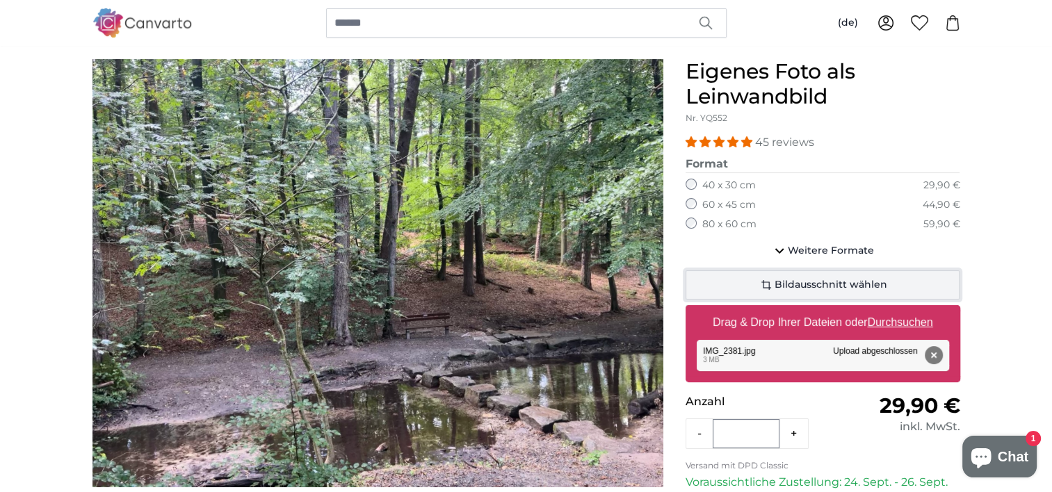
click at [812, 280] on span "Bildausschnitt wählen" at bounding box center [831, 285] width 113 height 14
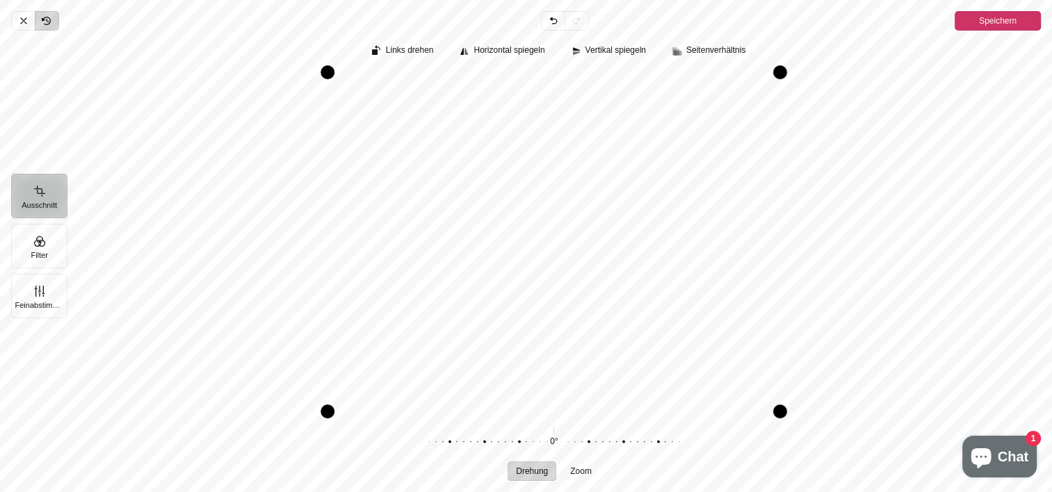
click at [47, 19] on icon "Pintura" at bounding box center [48, 20] width 2 height 3
click at [424, 51] on span "Links drehen" at bounding box center [410, 50] width 48 height 9
click at [543, 230] on div "Pintura" at bounding box center [554, 241] width 974 height 339
click at [538, 230] on div "Pintura" at bounding box center [554, 241] width 974 height 339
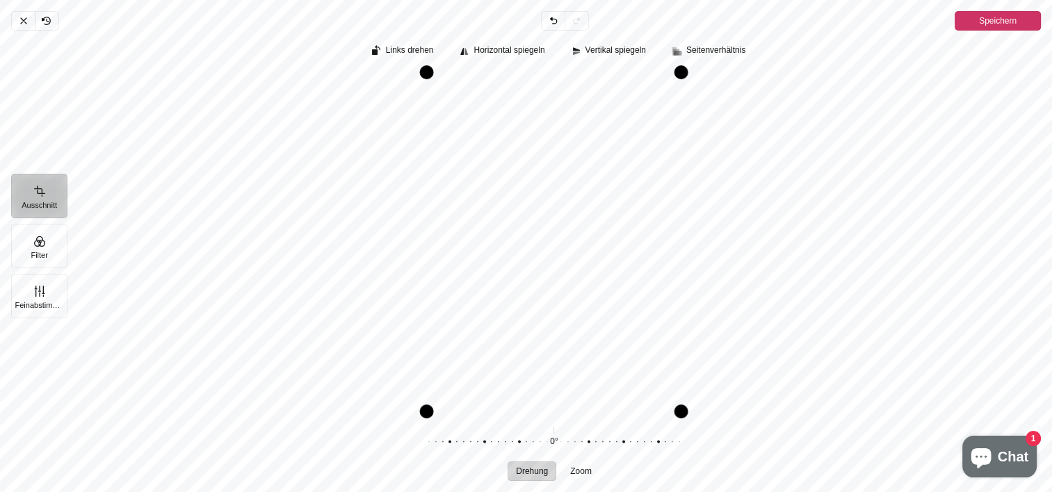
click at [534, 228] on div "Pintura" at bounding box center [554, 241] width 974 height 339
click at [534, 227] on div "Pintura" at bounding box center [554, 241] width 974 height 339
click at [533, 470] on span "Drehung" at bounding box center [532, 471] width 32 height 8
click at [584, 470] on span "Zoom" at bounding box center [581, 471] width 22 height 8
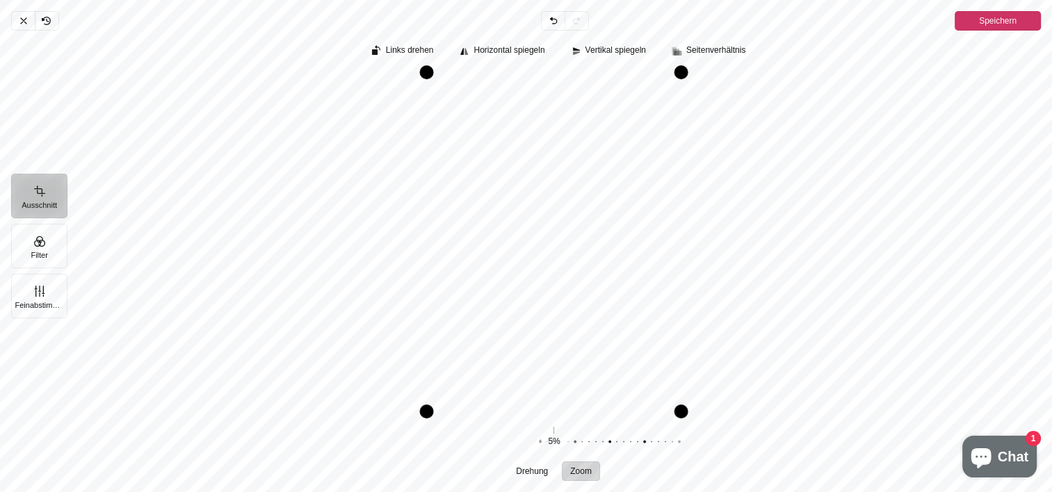
scroll to position [348, 0]
click at [544, 470] on span "Drehung" at bounding box center [532, 471] width 32 height 8
click at [42, 19] on icon "Pintura" at bounding box center [43, 19] width 2 height 2
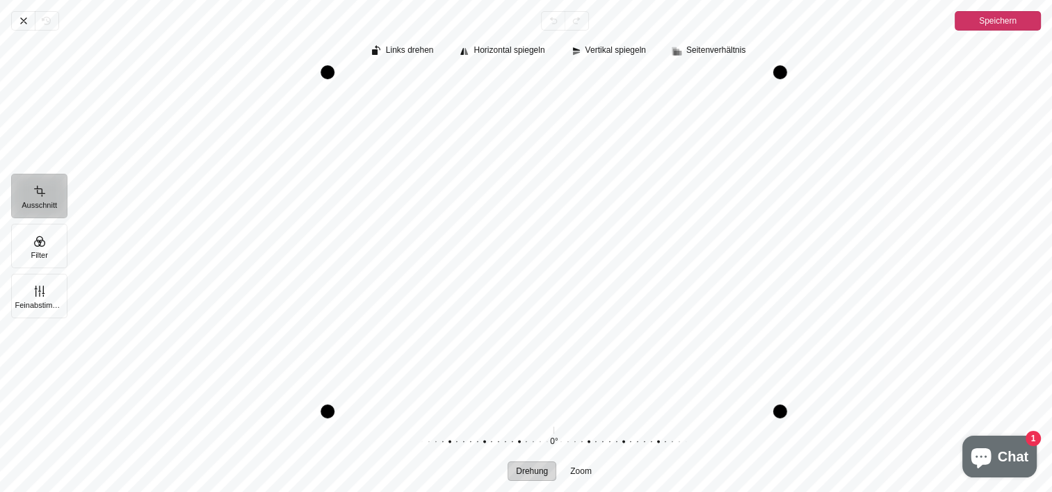
click at [530, 467] on span "Drehung" at bounding box center [532, 471] width 32 height 8
click at [425, 50] on span "Links drehen" at bounding box center [410, 50] width 48 height 9
click at [545, 272] on div "Pintura" at bounding box center [554, 241] width 974 height 339
click at [724, 50] on span "Seitenverhältnis" at bounding box center [716, 50] width 59 height 9
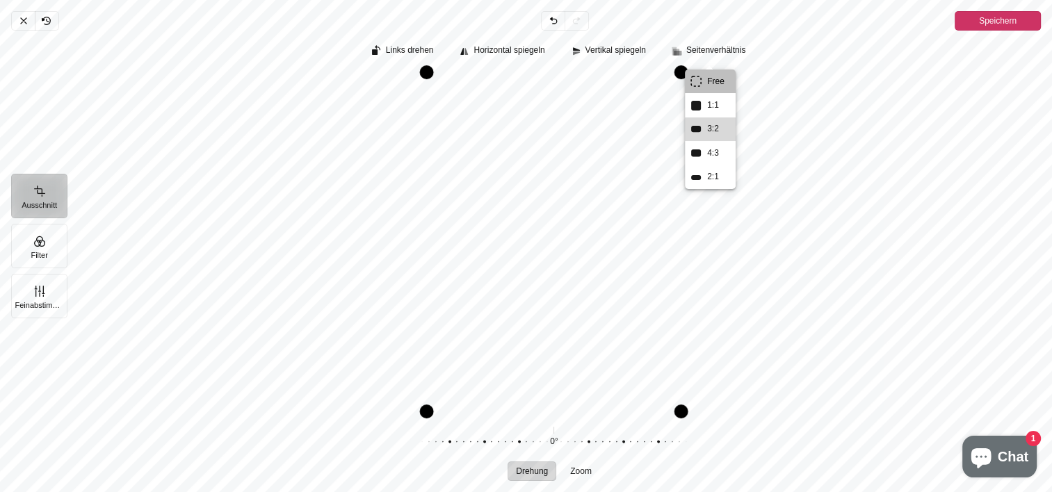
click at [700, 127] on rect "Pintura" at bounding box center [696, 129] width 10 height 6
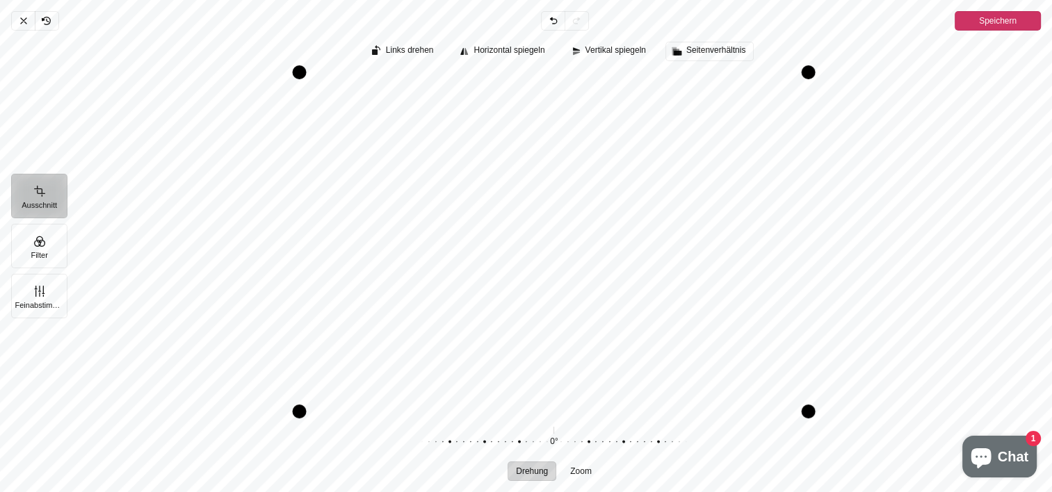
click at [710, 50] on span "Seitenverhältnis" at bounding box center [716, 50] width 59 height 9
click at [698, 79] on rect "Pintura" at bounding box center [696, 82] width 10 height 10
click at [714, 50] on span "Seitenverhältnis" at bounding box center [716, 50] width 59 height 9
click at [699, 152] on rect "Pintura" at bounding box center [696, 154] width 10 height 8
click at [707, 51] on span "Seitenverhältnis" at bounding box center [716, 50] width 59 height 9
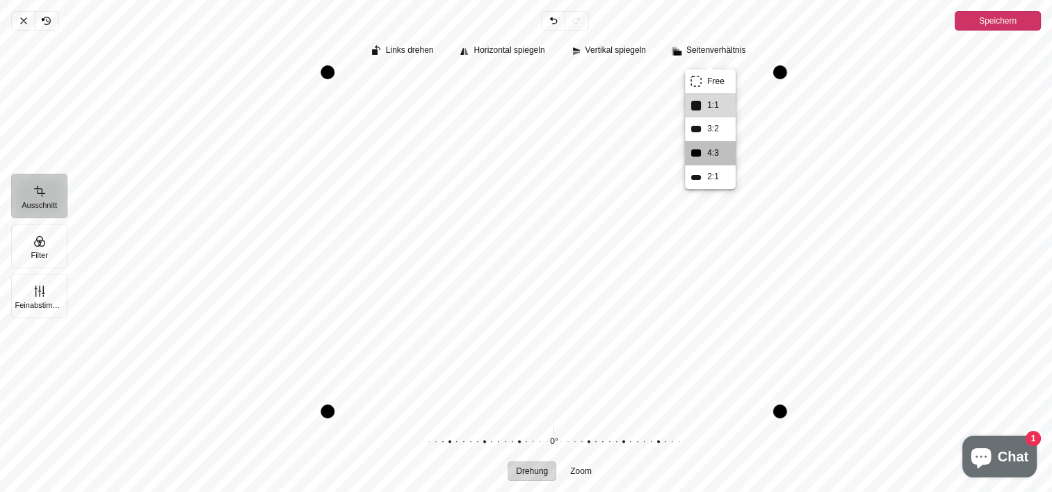
click at [712, 106] on span "1:1" at bounding box center [713, 105] width 17 height 15
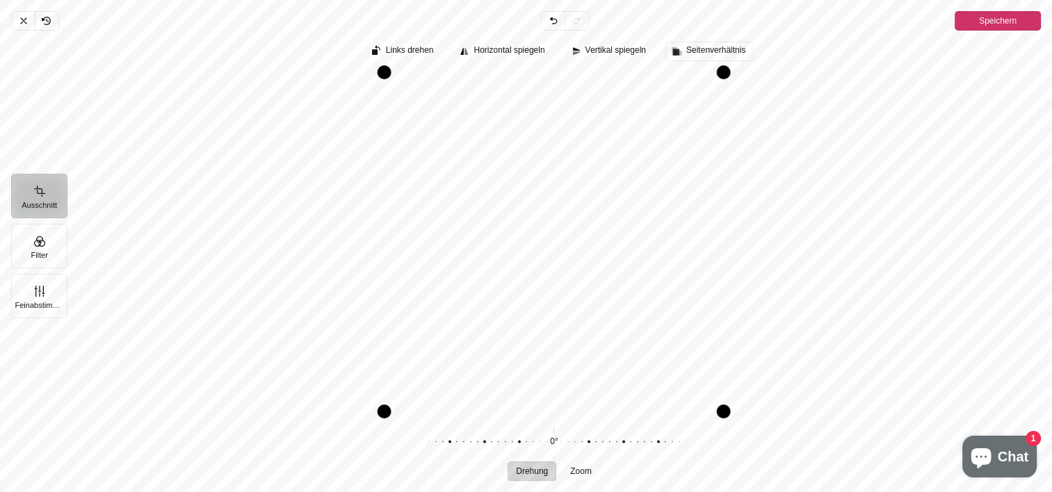
click at [705, 50] on span "Seitenverhältnis" at bounding box center [716, 50] width 59 height 9
click at [712, 128] on span "3:2" at bounding box center [713, 129] width 17 height 15
click at [692, 50] on span "Seitenverhältnis" at bounding box center [716, 50] width 59 height 9
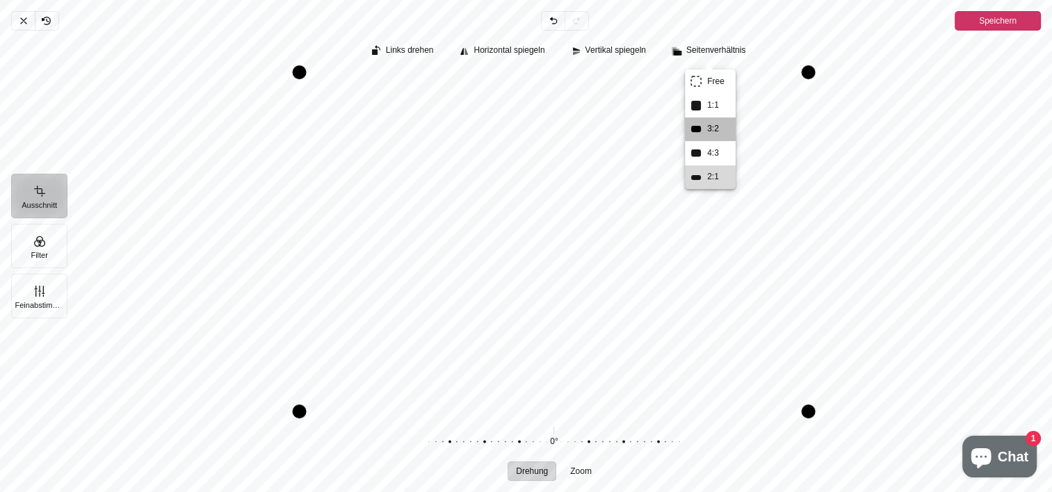
click at [708, 175] on span "2:1" at bounding box center [713, 177] width 17 height 15
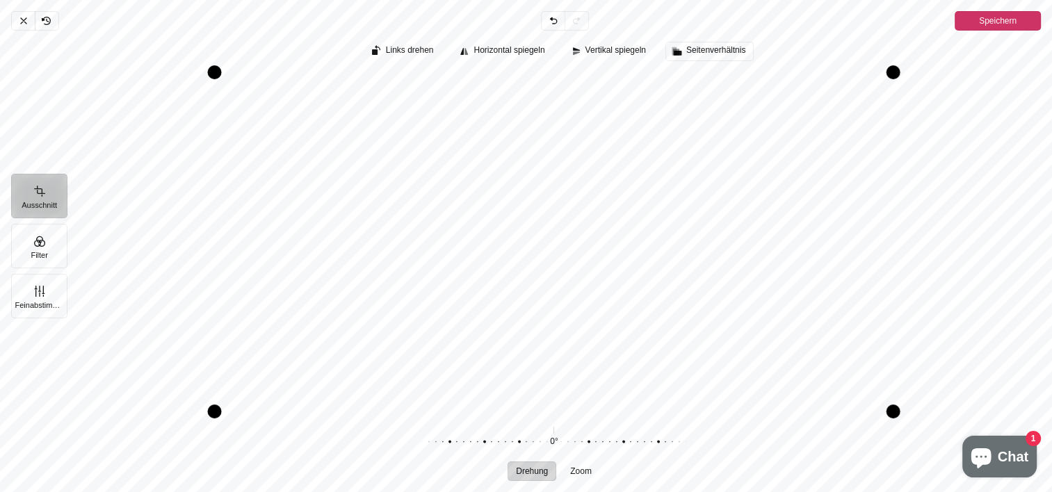
click at [706, 48] on span "Seitenverhältnis" at bounding box center [716, 50] width 59 height 9
click at [712, 97] on span "1:1" at bounding box center [710, 105] width 51 height 24
click at [698, 49] on span "Seitenverhältnis" at bounding box center [716, 50] width 59 height 9
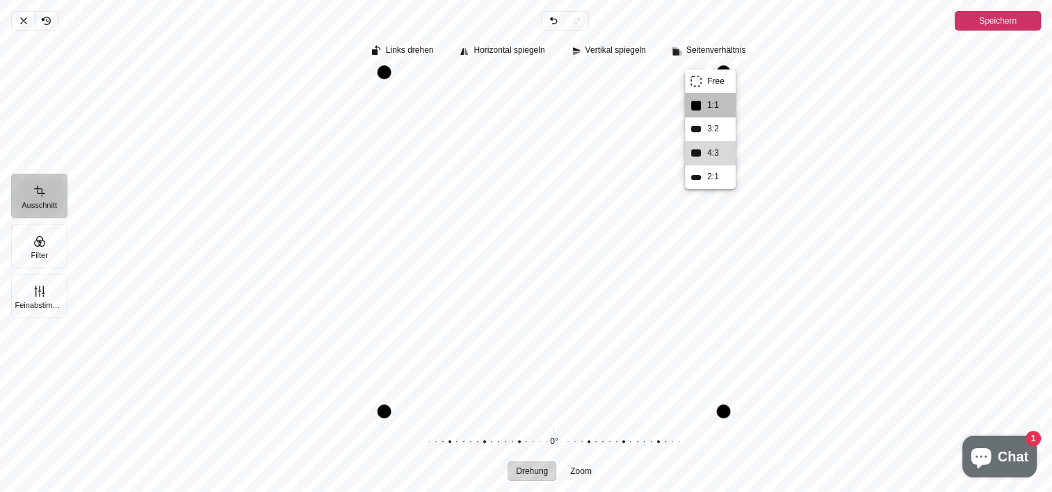
click at [691, 152] on rect "Pintura" at bounding box center [696, 154] width 10 height 8
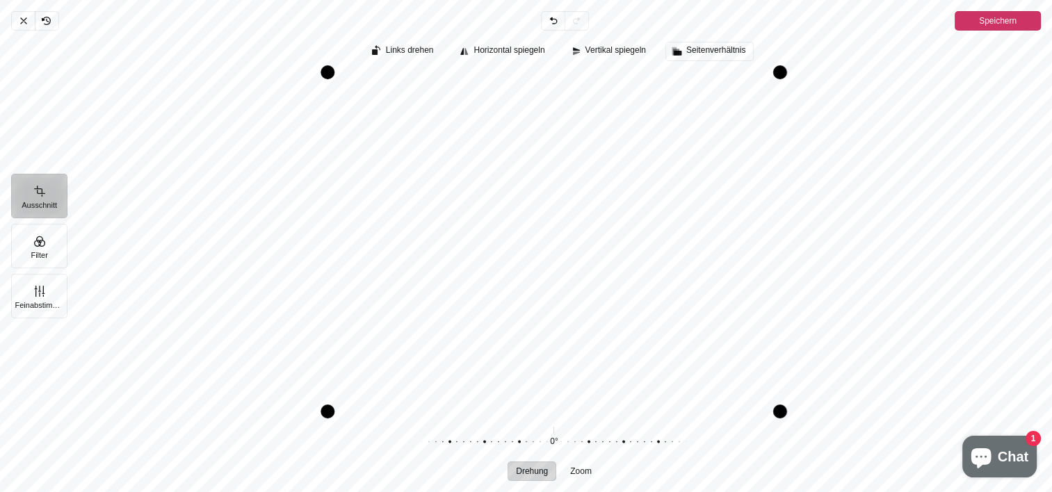
click at [692, 51] on span "Seitenverhältnis" at bounding box center [716, 50] width 59 height 9
